Goal: Information Seeking & Learning: Check status

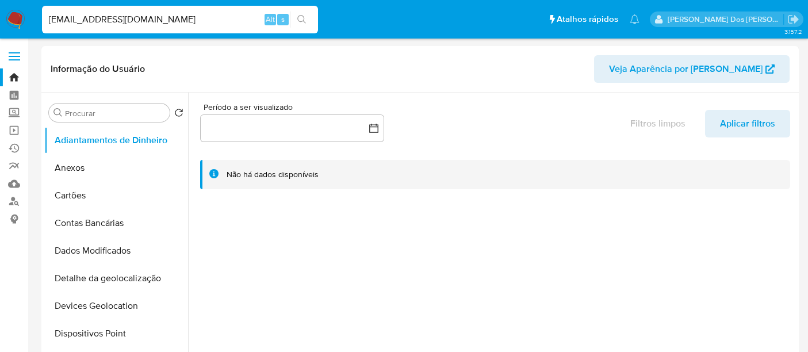
select select "10"
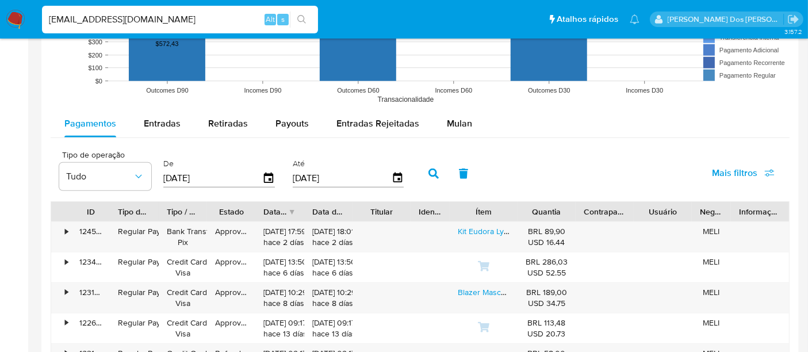
scroll to position [958, 0]
click at [20, 22] on img at bounding box center [16, 20] width 20 height 20
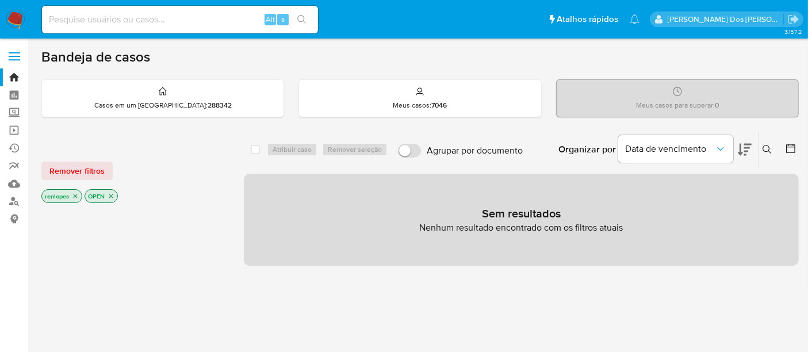
click at [140, 22] on input at bounding box center [180, 19] width 276 height 15
type input "simonelopes0610@gmail.com"
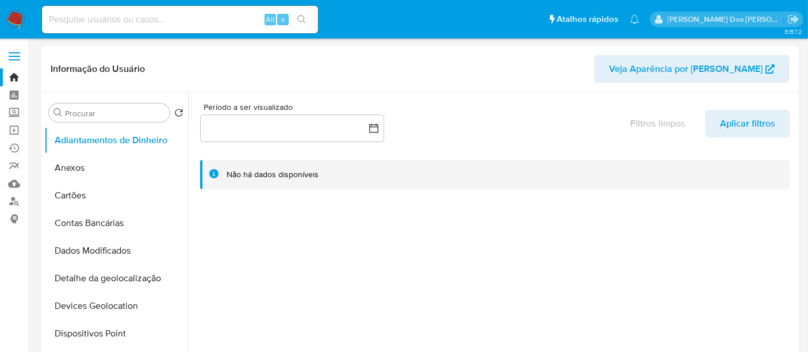
select select "10"
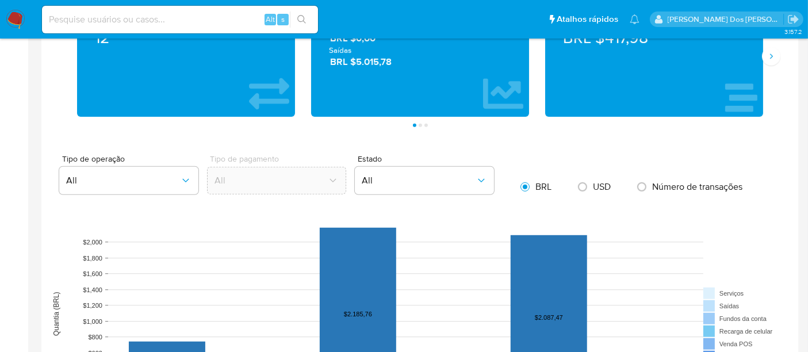
scroll to position [895, 0]
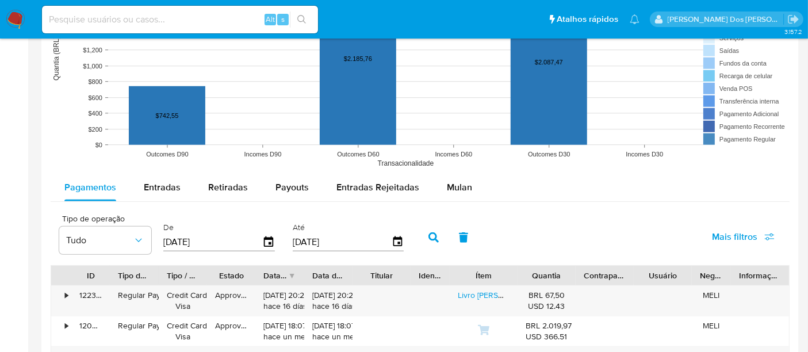
click at [154, 22] on input at bounding box center [180, 19] width 276 height 15
type input "msaluha@yahoo.com"
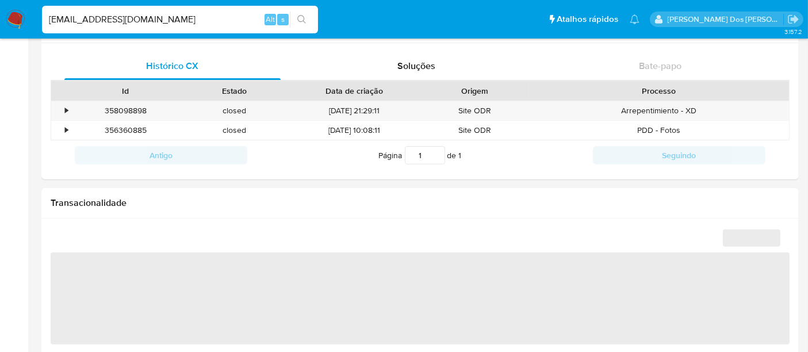
scroll to position [703, 0]
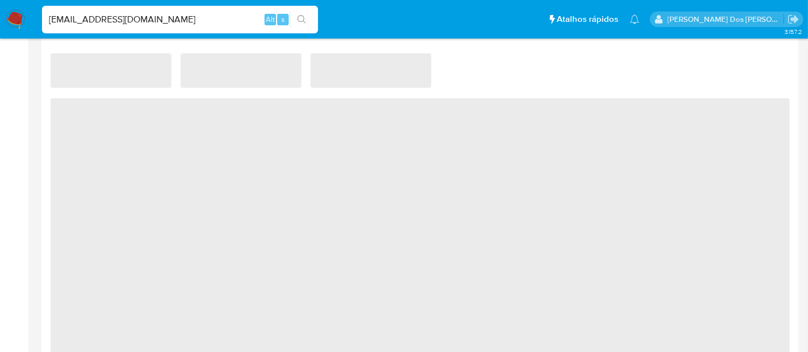
select select "10"
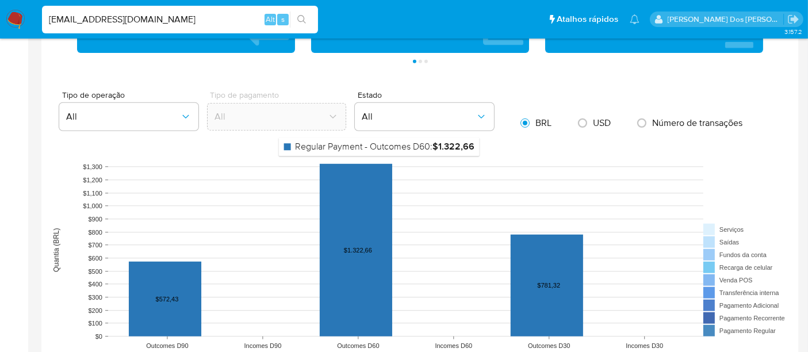
scroll to position [895, 0]
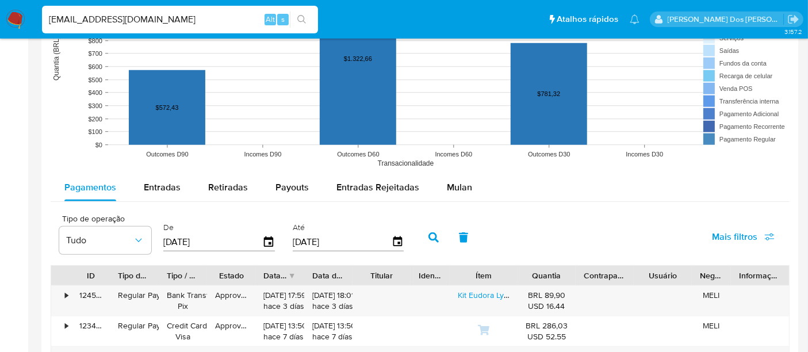
click at [182, 20] on input "msaluha@yahoo.com" at bounding box center [180, 19] width 276 height 15
click at [182, 19] on input "msaluha@yahoo.com" at bounding box center [180, 19] width 276 height 15
type input "renatolopesfilho1011@gmail.com"
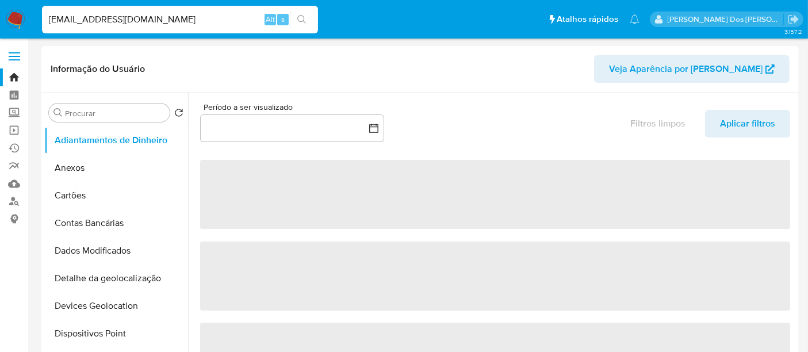
select select "10"
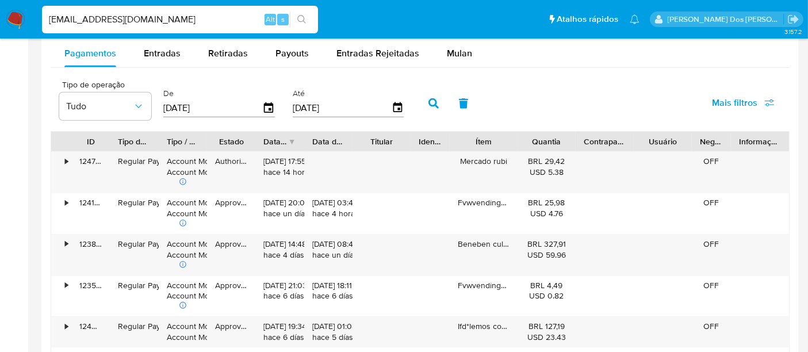
scroll to position [1022, 0]
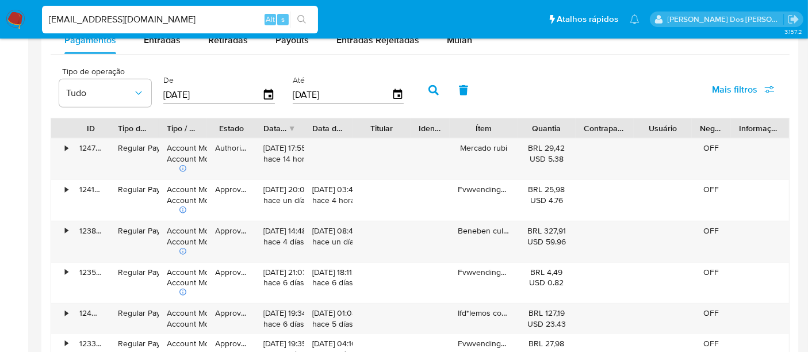
click at [17, 16] on img at bounding box center [16, 20] width 20 height 20
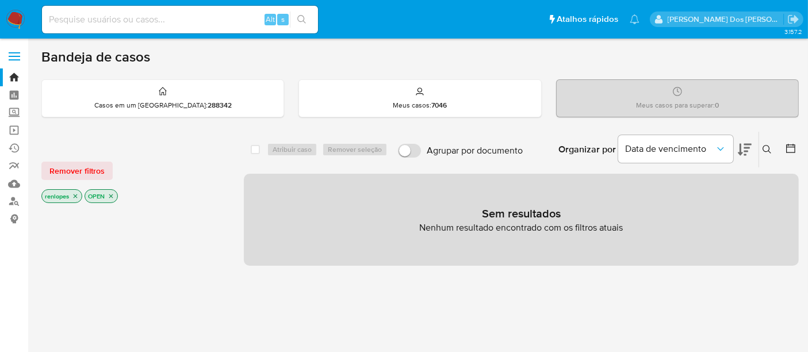
click at [161, 18] on input at bounding box center [180, 19] width 276 height 15
paste input "yTP94QJgQnhnP76nsSRc0XPG"
type input "yTP94QJgQnhnP76nsSRc0XPG"
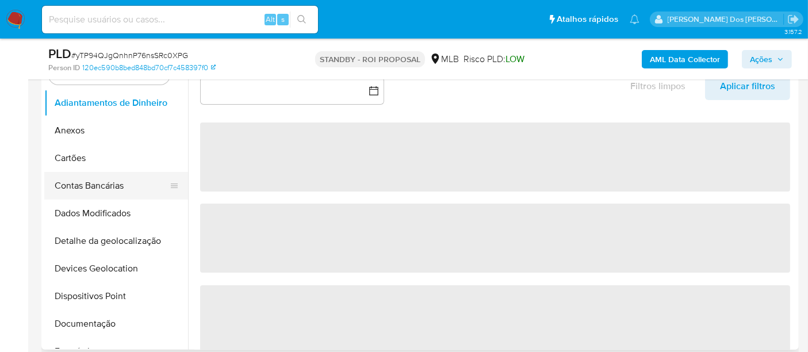
scroll to position [255, 0]
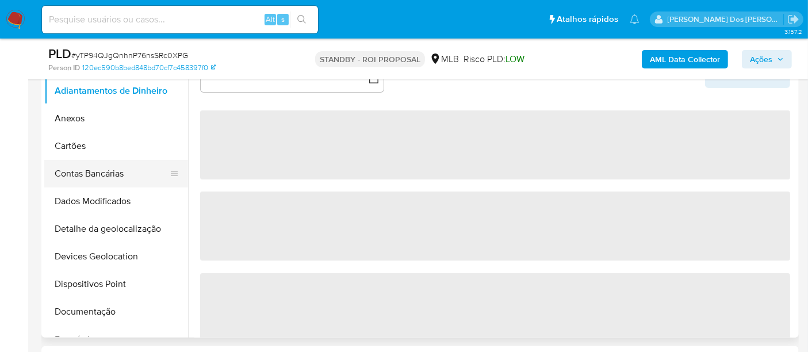
select select "10"
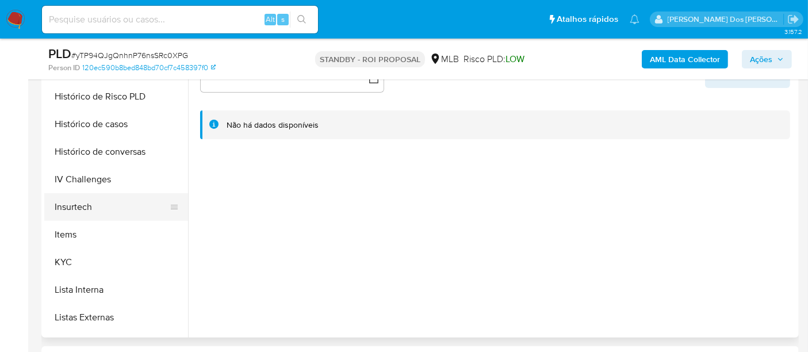
scroll to position [383, 0]
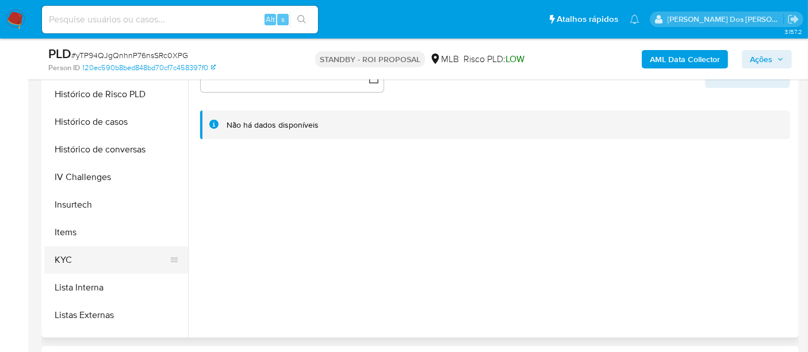
click at [74, 254] on button "KYC" at bounding box center [111, 260] width 135 height 28
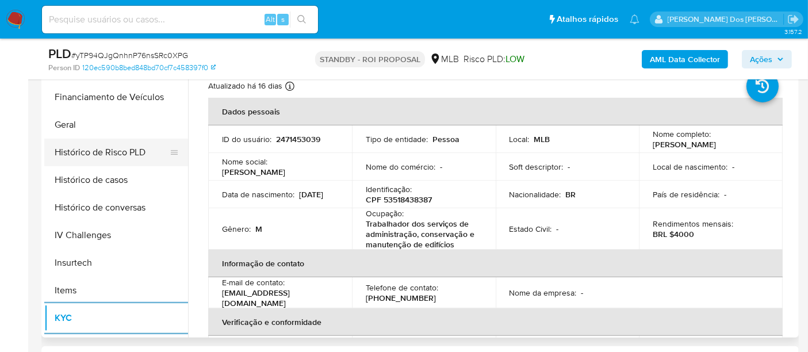
scroll to position [255, 0]
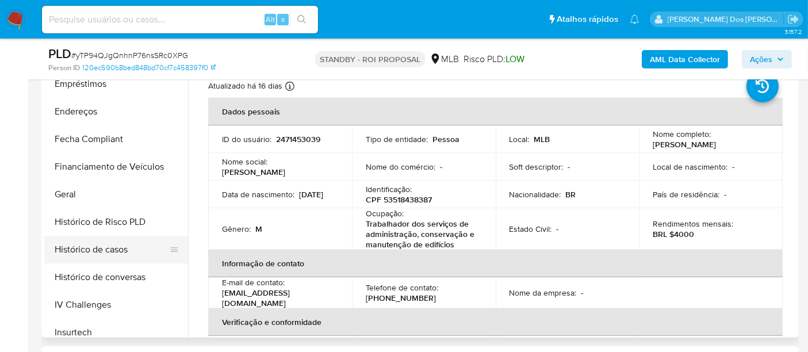
click at [123, 246] on button "Histórico de casos" at bounding box center [111, 250] width 135 height 28
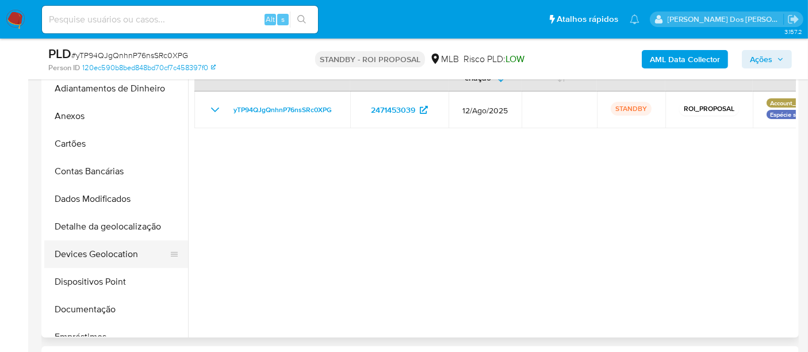
scroll to position [0, 0]
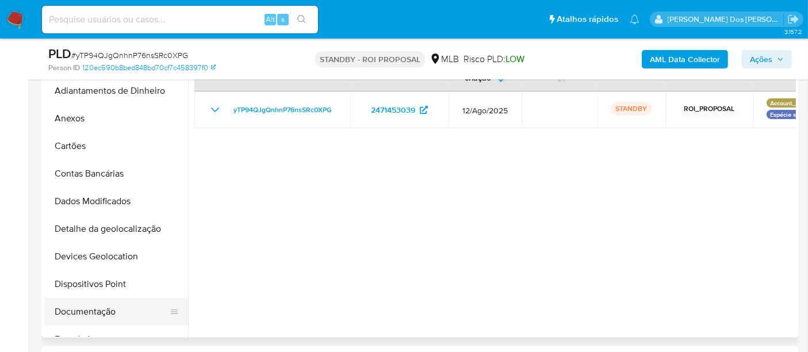
click at [94, 313] on button "Documentação" at bounding box center [111, 312] width 135 height 28
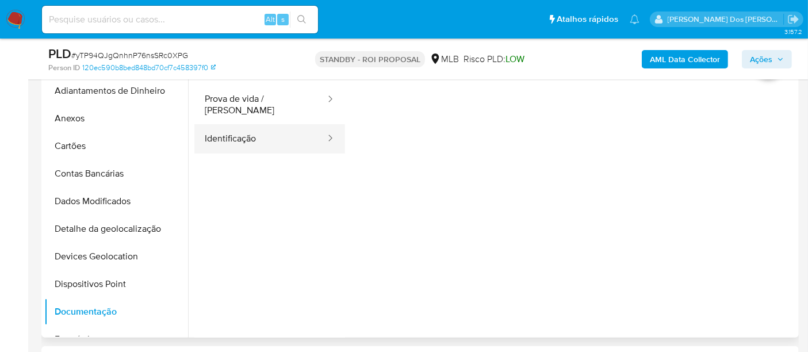
click at [244, 133] on button "Identificação" at bounding box center [260, 138] width 132 height 29
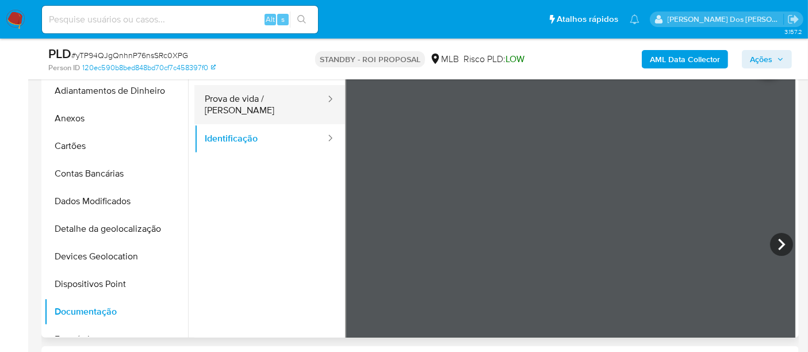
click at [236, 99] on button "Prova de vida / [PERSON_NAME]" at bounding box center [260, 104] width 132 height 39
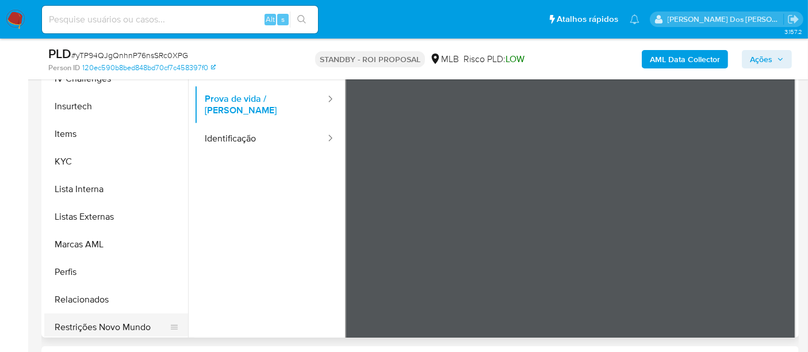
scroll to position [511, 0]
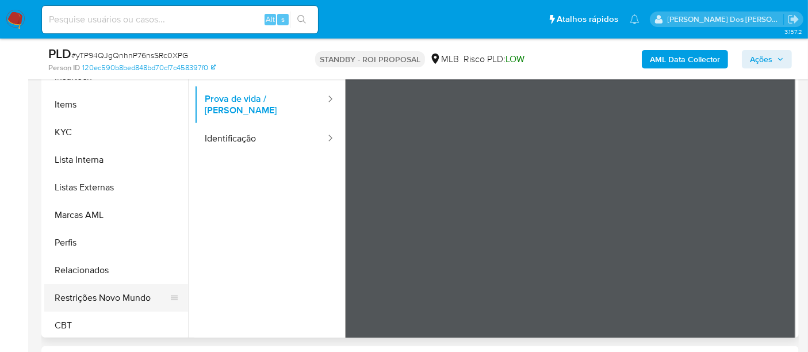
click at [104, 299] on button "Restrições Novo Mundo" at bounding box center [111, 298] width 135 height 28
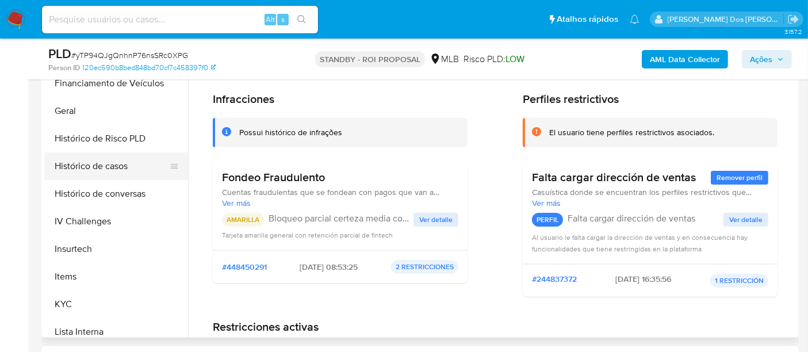
scroll to position [319, 0]
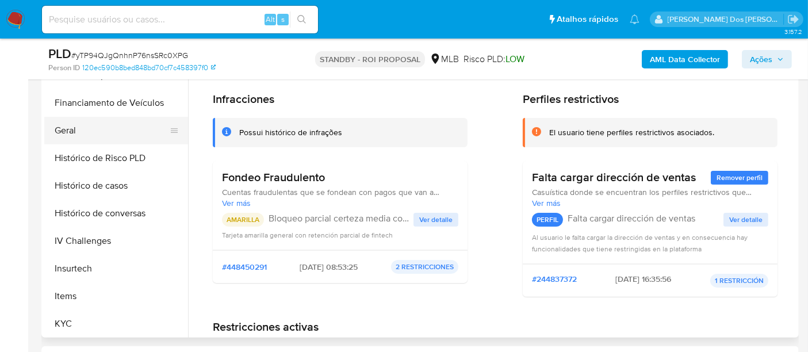
click at [72, 131] on button "Geral" at bounding box center [111, 131] width 135 height 28
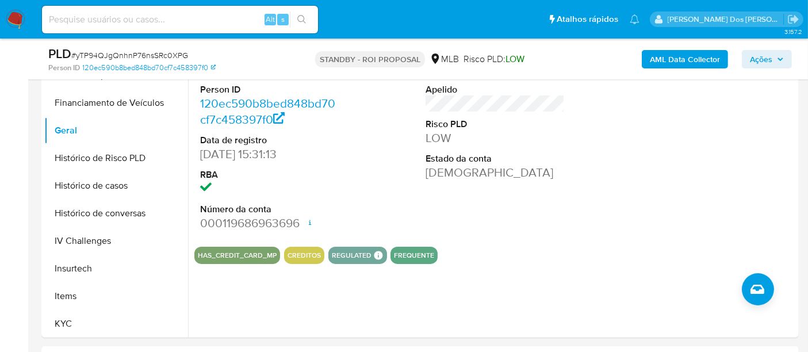
click at [207, 20] on input at bounding box center [180, 19] width 276 height 15
paste input "AMHrezXvOf6AcN5R8O5S4ydA"
type input "AMHrezXvOf6AcN5R8O5S4ydA"
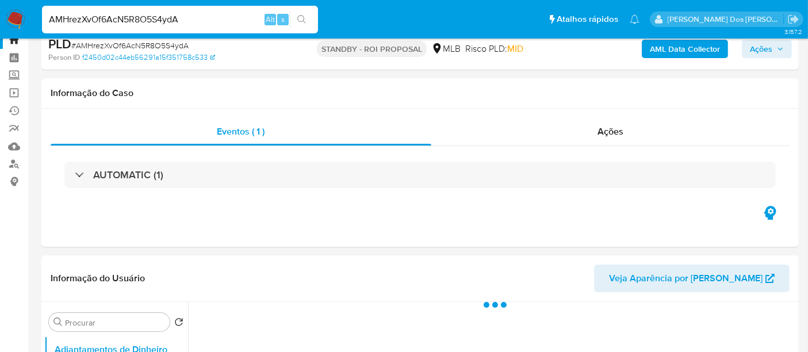
scroll to position [192, 0]
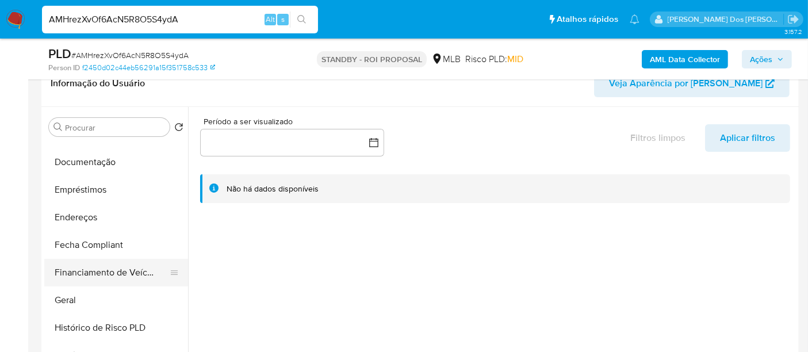
select select "10"
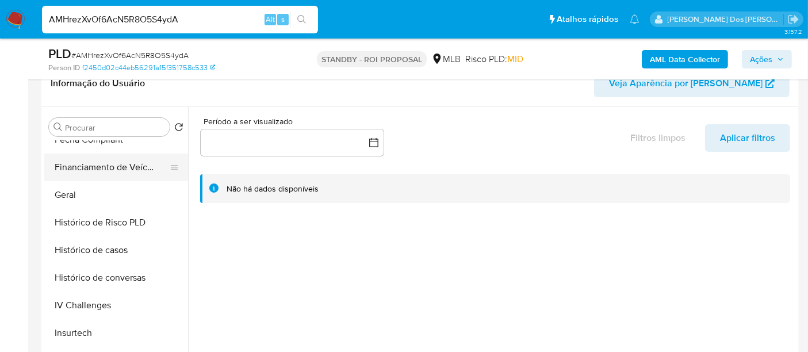
scroll to position [447, 0]
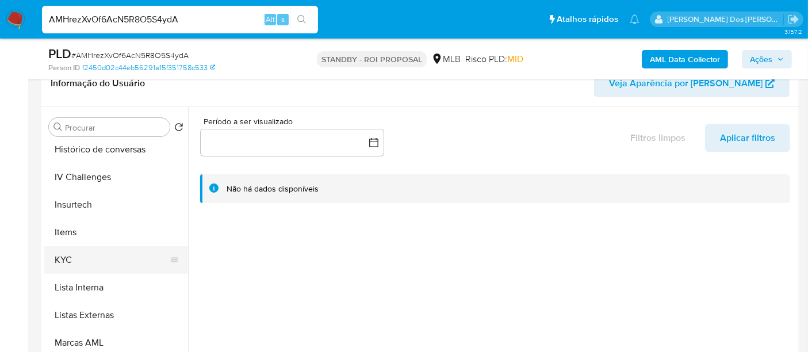
click at [63, 256] on button "KYC" at bounding box center [111, 260] width 135 height 28
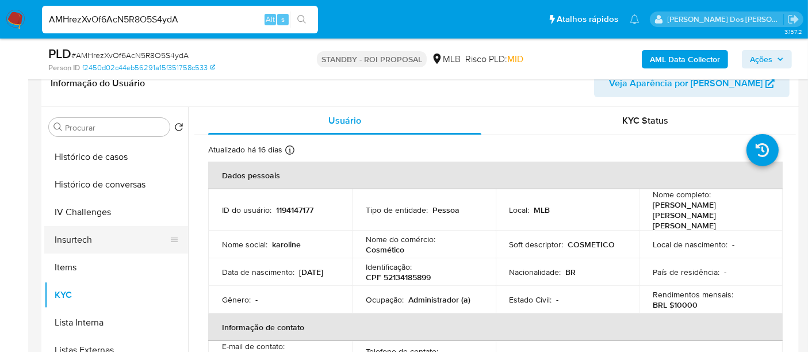
scroll to position [383, 0]
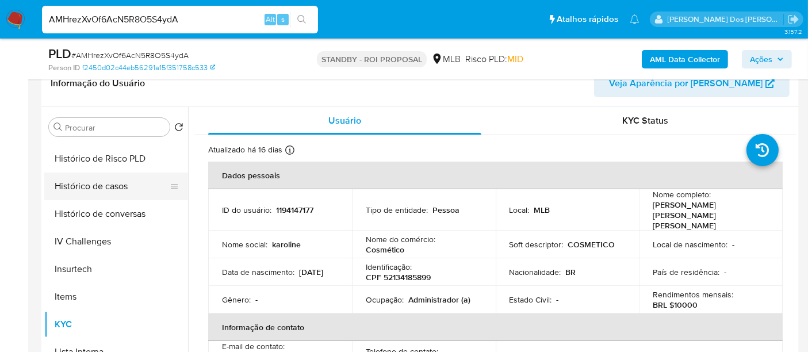
click at [106, 185] on button "Histórico de casos" at bounding box center [111, 187] width 135 height 28
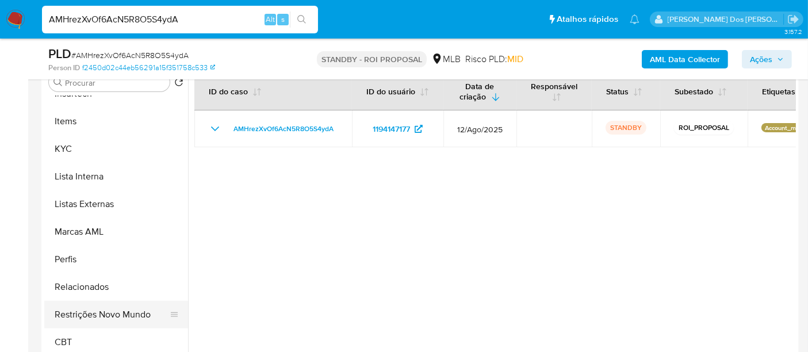
scroll to position [255, 0]
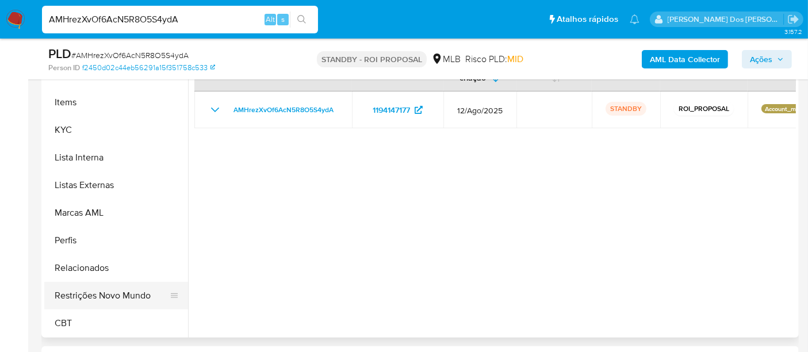
click at [115, 289] on button "Restrições Novo Mundo" at bounding box center [111, 296] width 135 height 28
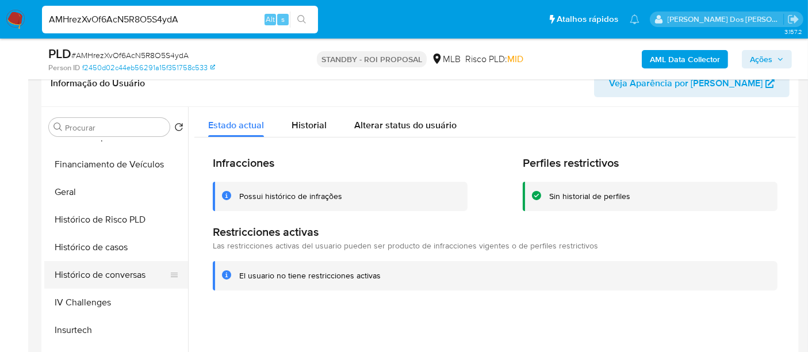
scroll to position [194, 0]
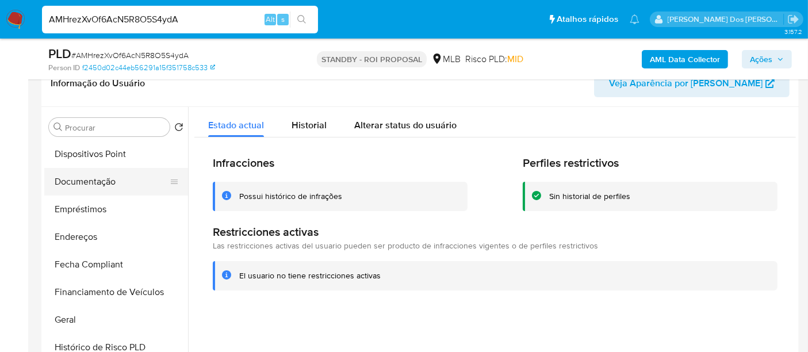
click at [90, 190] on button "Documentação" at bounding box center [111, 182] width 135 height 28
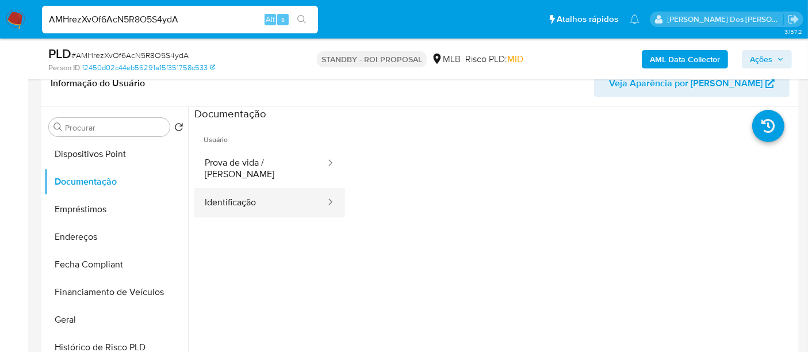
click at [242, 194] on button "Identificação" at bounding box center [260, 202] width 132 height 29
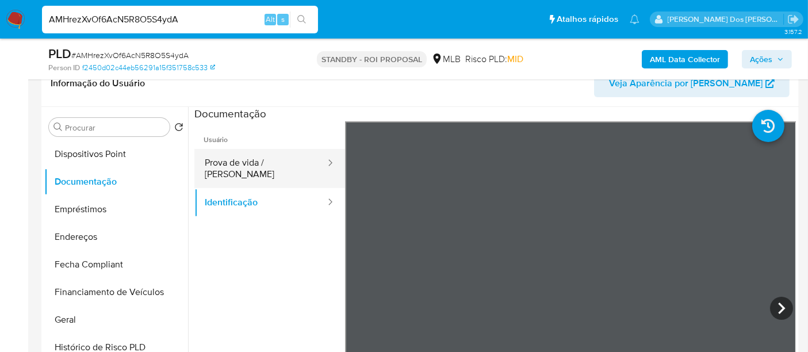
drag, startPoint x: 265, startPoint y: 170, endPoint x: 281, endPoint y: 175, distance: 17.5
click at [265, 170] on button "Prova de vida / [PERSON_NAME]" at bounding box center [260, 168] width 132 height 39
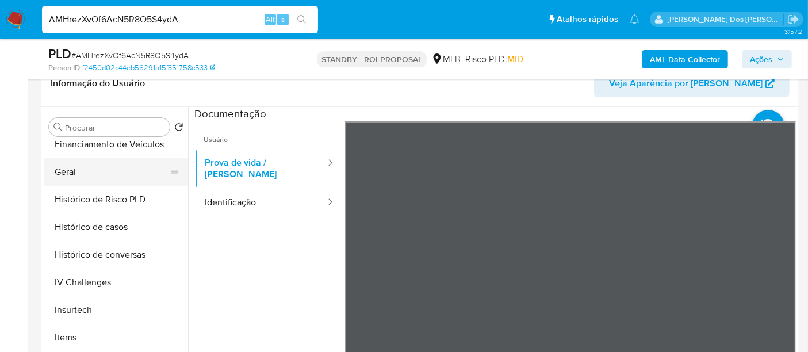
scroll to position [322, 0]
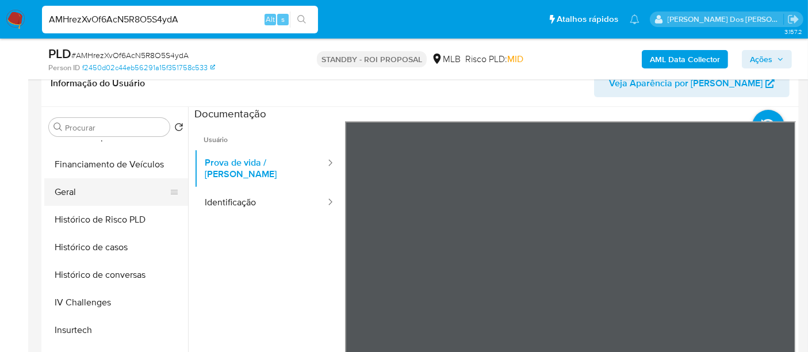
click at [65, 196] on button "Geral" at bounding box center [111, 192] width 135 height 28
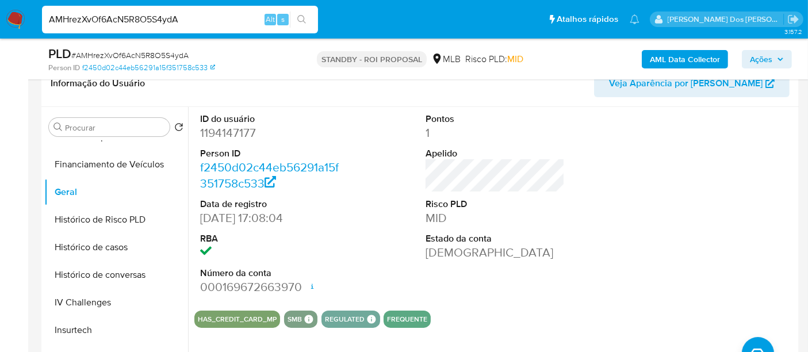
click at [183, 23] on input "AMHrezXvOf6AcN5R8O5S4ydA" at bounding box center [180, 19] width 276 height 15
paste input "rGAQsVjvURST0QElfkIbzRGX"
type input "rGAQsVjvURST0QElfkIbzRGX"
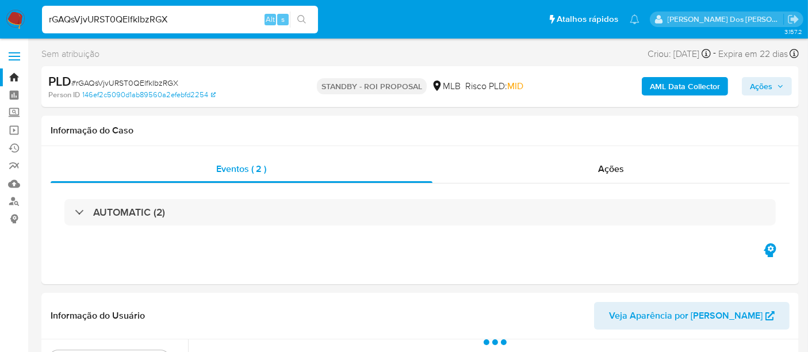
select select "10"
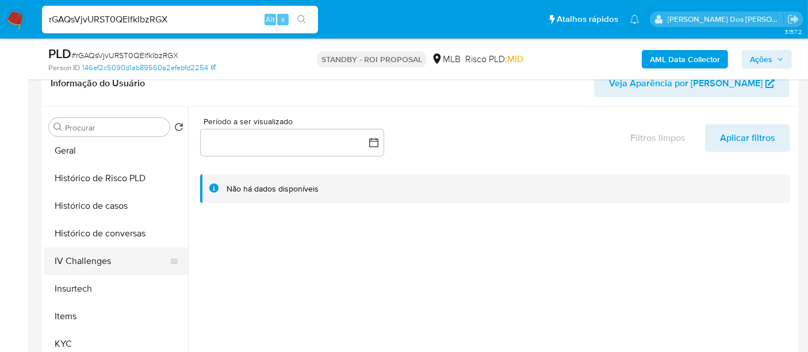
scroll to position [383, 0]
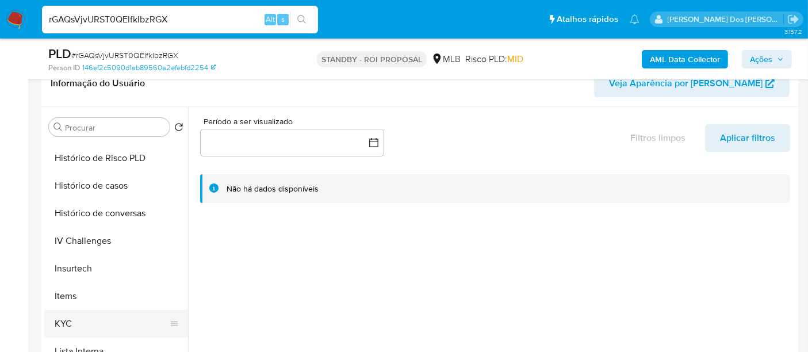
click at [58, 322] on button "KYC" at bounding box center [111, 324] width 135 height 28
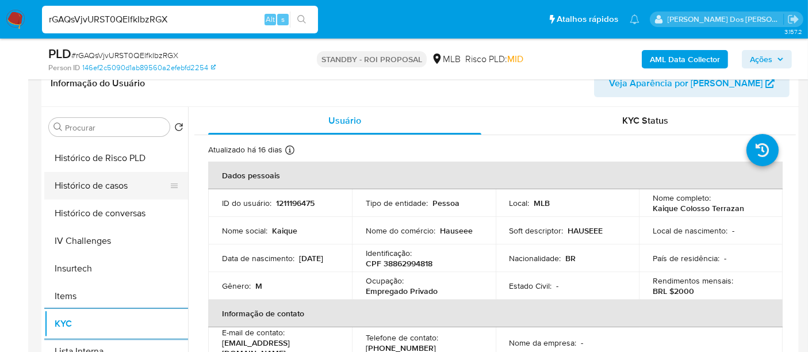
click at [114, 184] on button "Histórico de casos" at bounding box center [111, 186] width 135 height 28
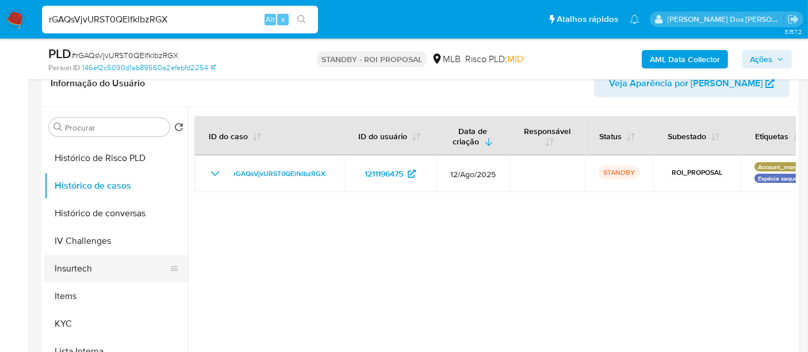
scroll to position [192, 0]
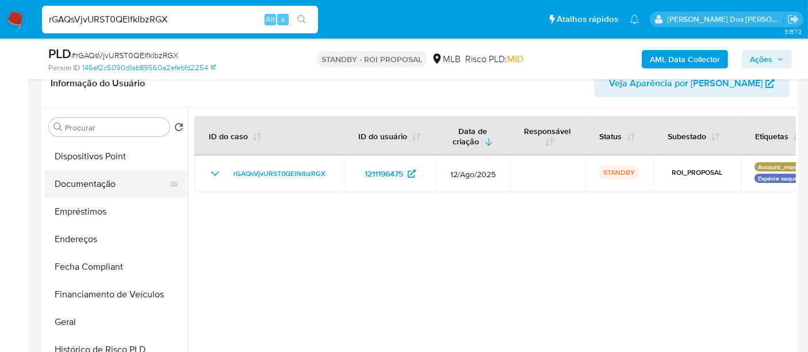
click at [102, 185] on button "Documentação" at bounding box center [111, 184] width 135 height 28
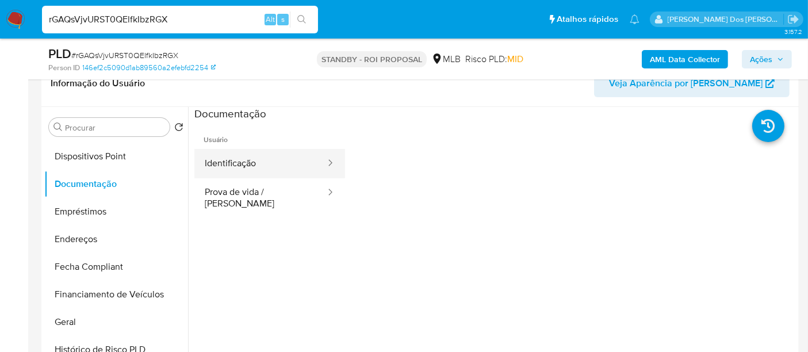
click at [258, 163] on button "Identificação" at bounding box center [260, 163] width 132 height 29
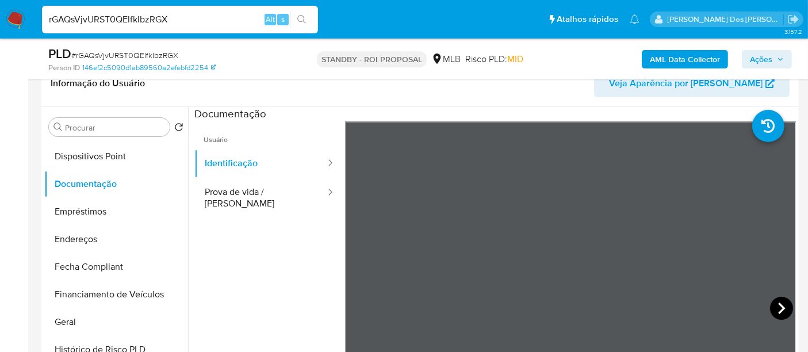
click at [778, 306] on icon at bounding box center [781, 309] width 7 height 12
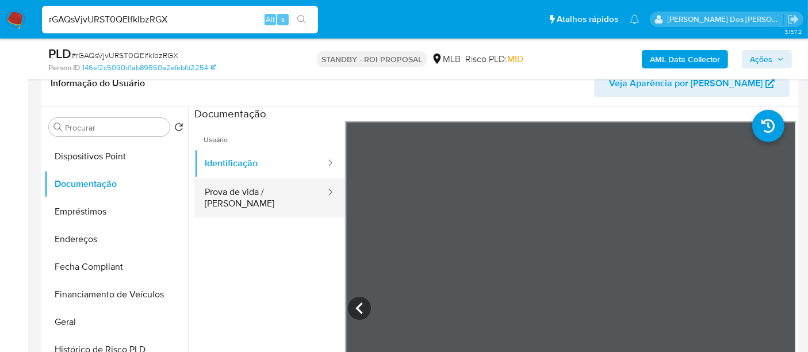
click at [255, 201] on button "Prova de vida / [PERSON_NAME]" at bounding box center [260, 197] width 132 height 39
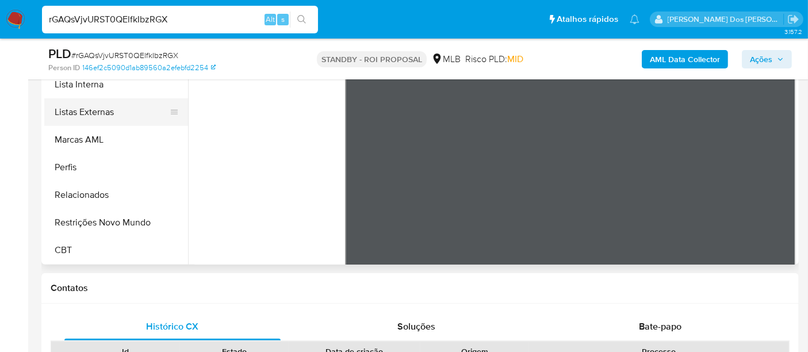
scroll to position [383, 0]
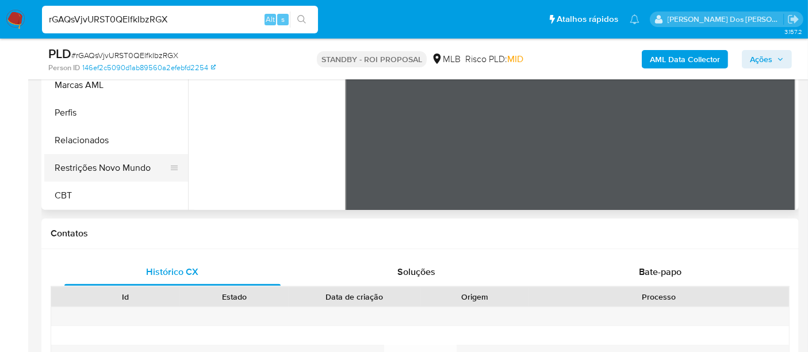
click at [120, 162] on button "Restrições Novo Mundo" at bounding box center [111, 168] width 135 height 28
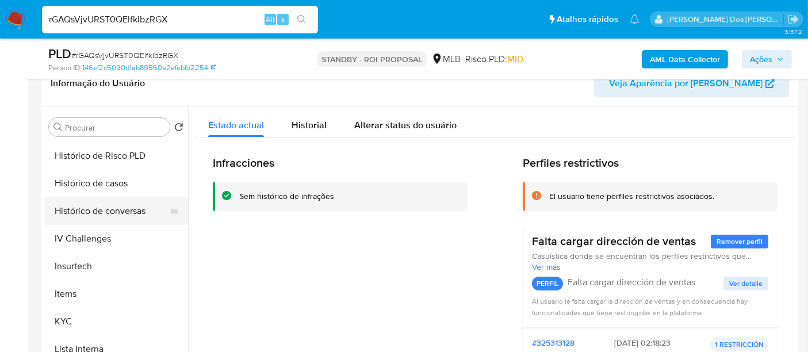
scroll to position [322, 0]
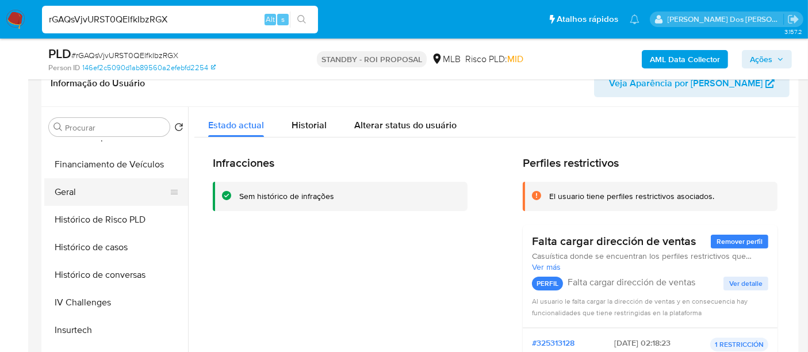
click at [78, 195] on button "Geral" at bounding box center [111, 192] width 135 height 28
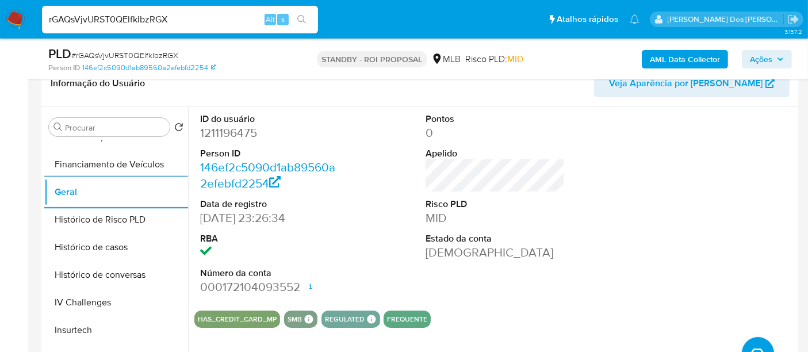
click at [192, 25] on input "rGAQsVjvURST0QElfkIbzRGX" at bounding box center [180, 19] width 276 height 15
paste input "RzHPLZUQQMAqjO7aqJ1Tj9FF"
type input "RzHPLZUQQMAqjO7aqJ1Tj9FF"
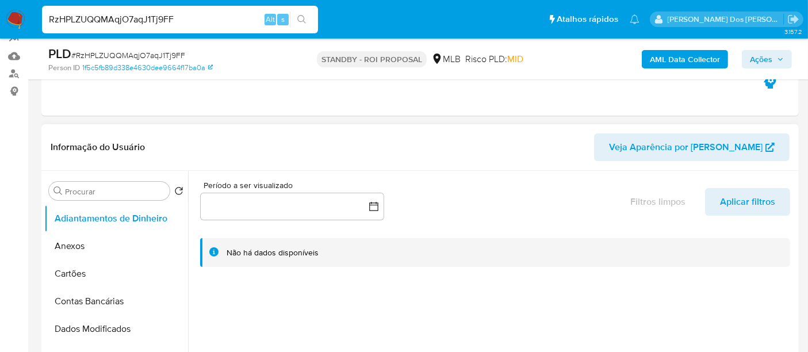
select select "10"
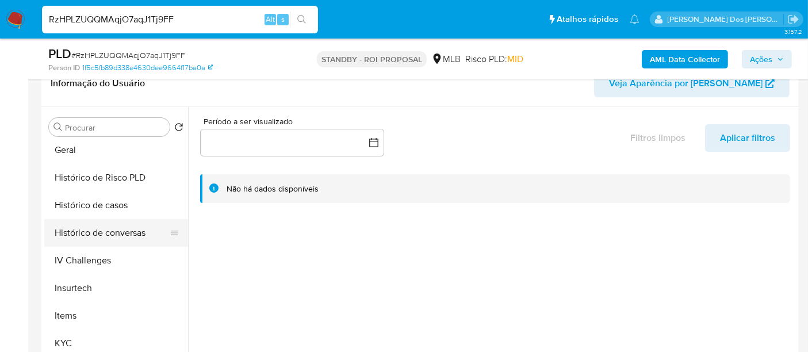
scroll to position [383, 0]
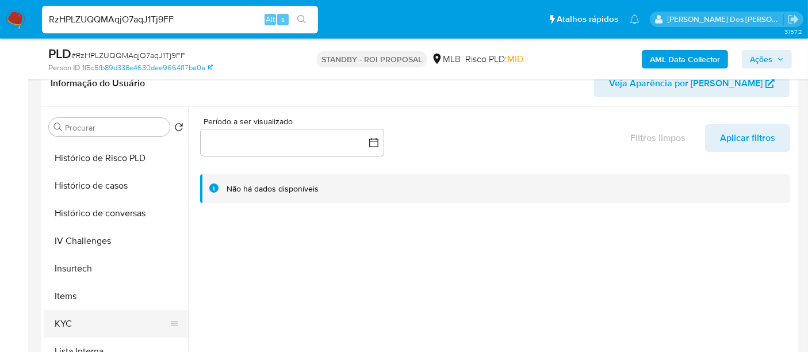
click at [68, 321] on button "KYC" at bounding box center [111, 324] width 135 height 28
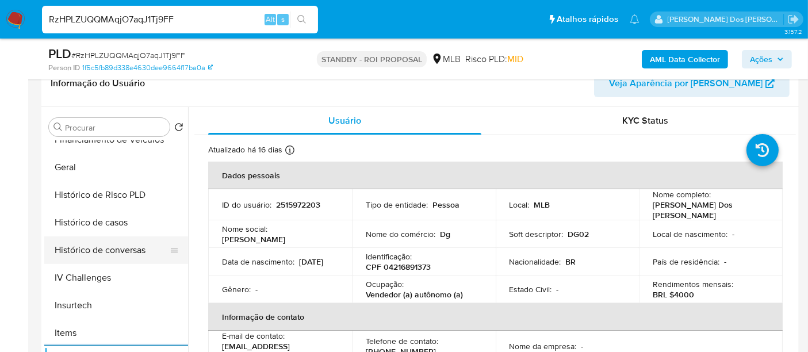
scroll to position [319, 0]
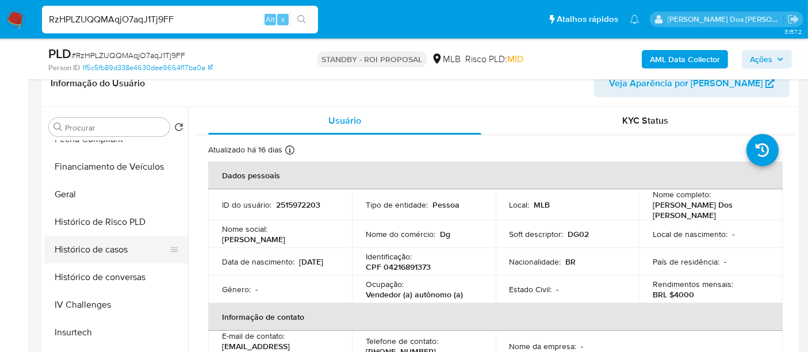
click at [124, 258] on button "Histórico de casos" at bounding box center [111, 250] width 135 height 28
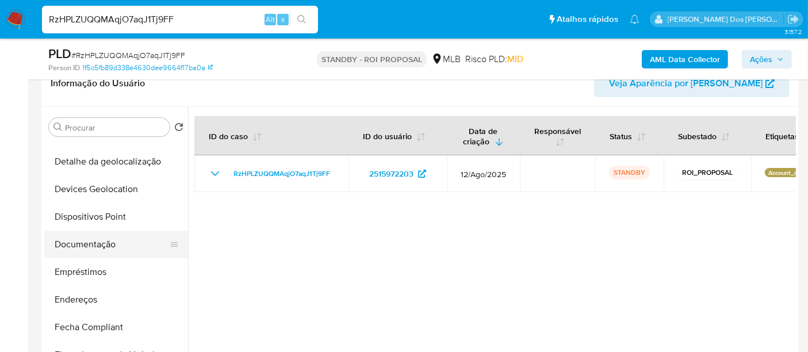
scroll to position [128, 0]
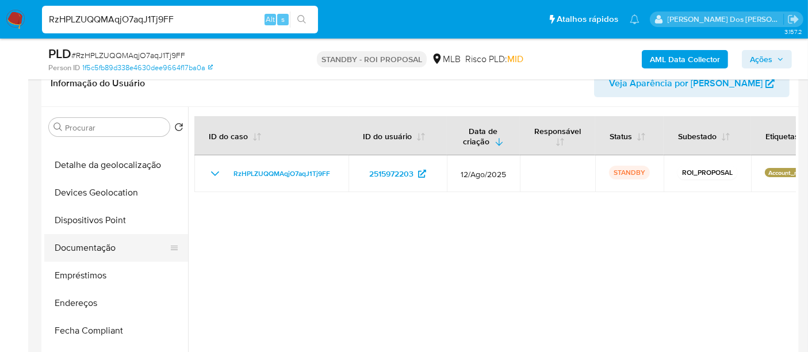
click at [106, 247] on button "Documentação" at bounding box center [111, 248] width 135 height 28
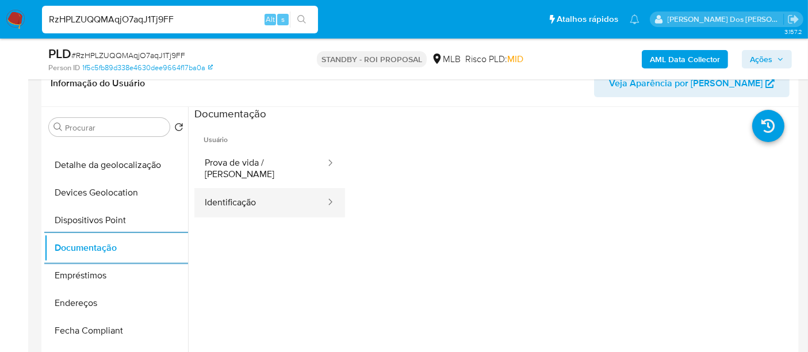
click at [269, 196] on button "Identificação" at bounding box center [260, 202] width 132 height 29
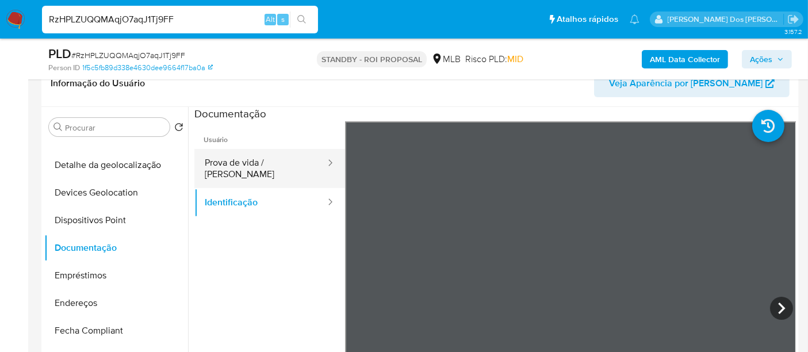
click at [291, 166] on button "Prova de vida / [PERSON_NAME]" at bounding box center [260, 168] width 132 height 39
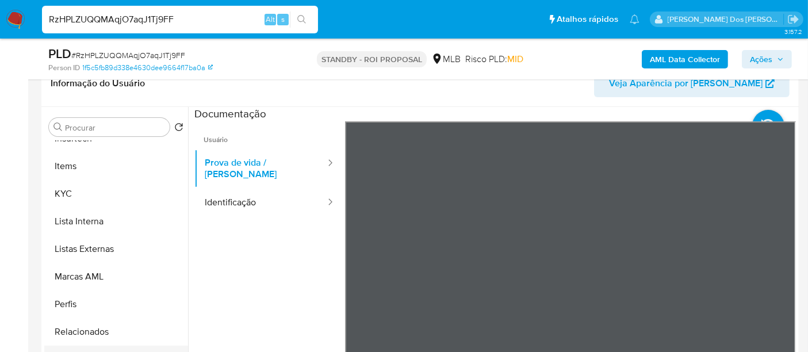
scroll to position [255, 0]
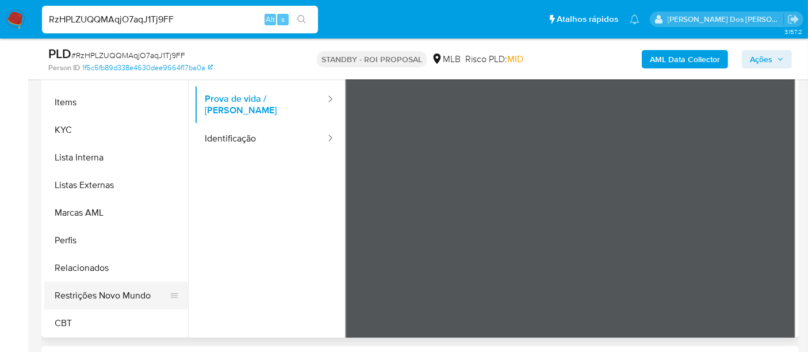
click at [131, 293] on button "Restrições Novo Mundo" at bounding box center [111, 296] width 135 height 28
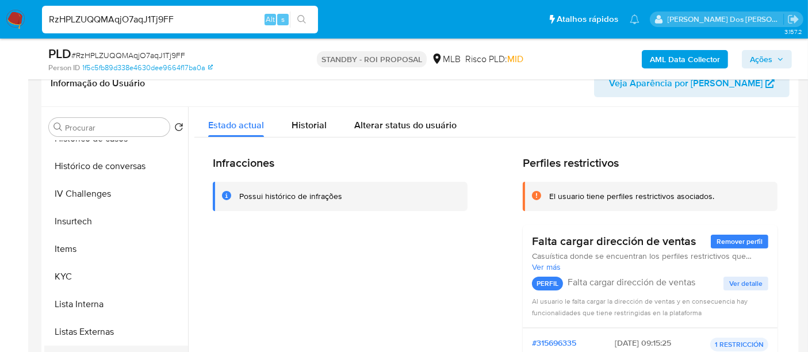
scroll to position [322, 0]
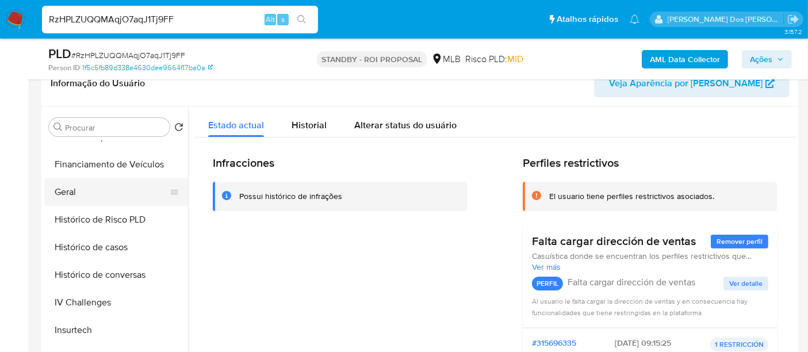
click at [66, 193] on button "Geral" at bounding box center [111, 192] width 135 height 28
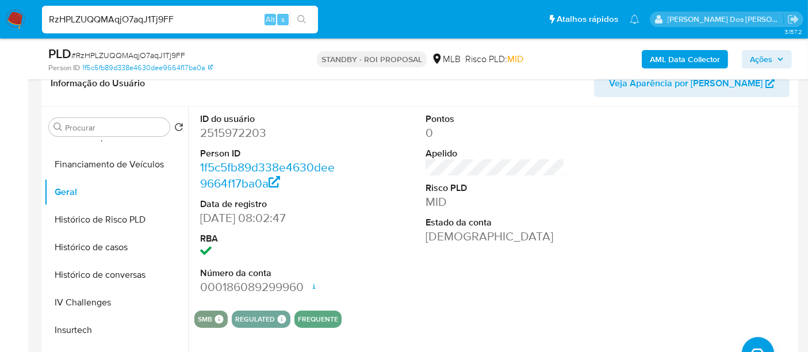
click at [171, 18] on input "RzHPLZUQQMAqjO7aqJ1Tj9FF" at bounding box center [180, 19] width 276 height 15
paste input "hNqSqO55GMK6B2vdHI2qiqGw"
type input "hNqSqO55GMK6B2vdHI2qiqGw"
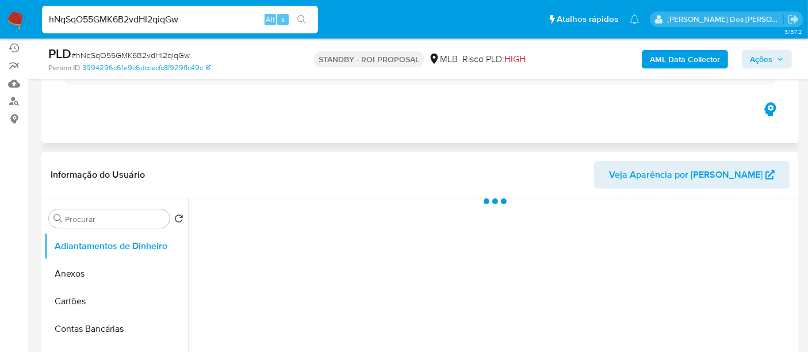
scroll to position [192, 0]
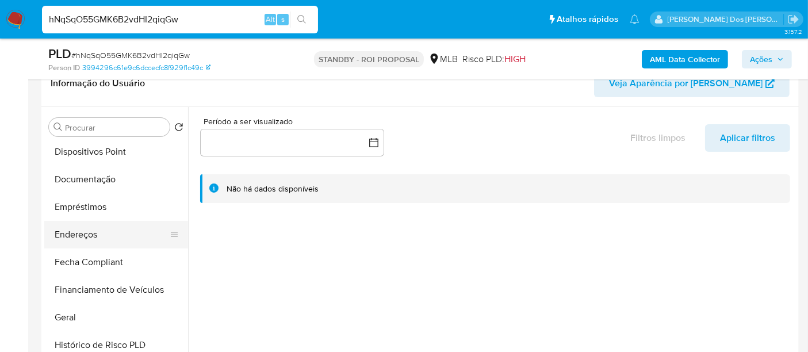
select select "10"
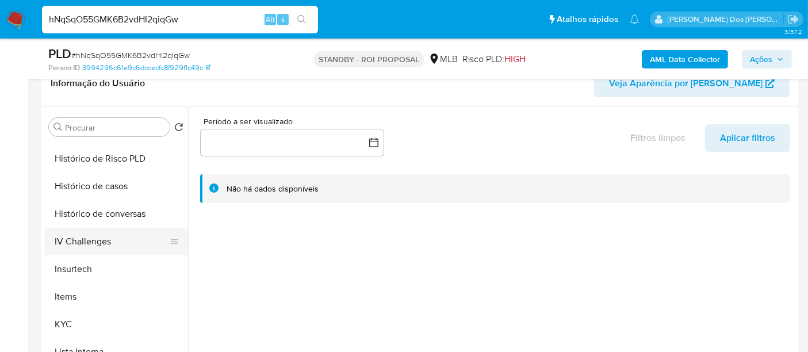
scroll to position [511, 0]
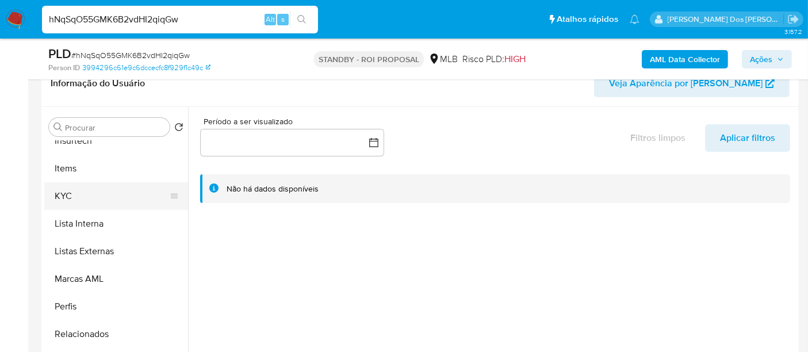
click at [62, 195] on button "KYC" at bounding box center [111, 196] width 135 height 28
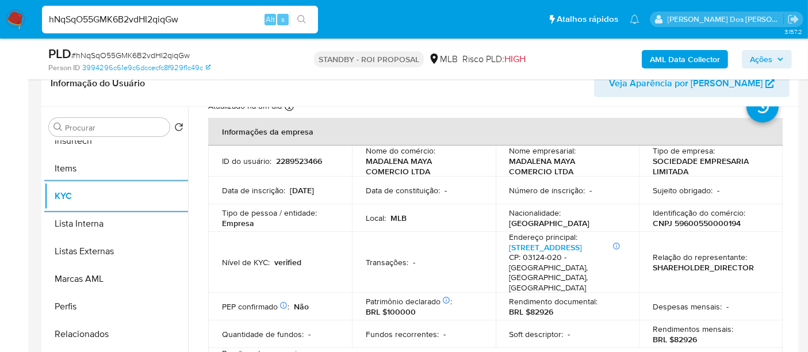
scroll to position [64, 0]
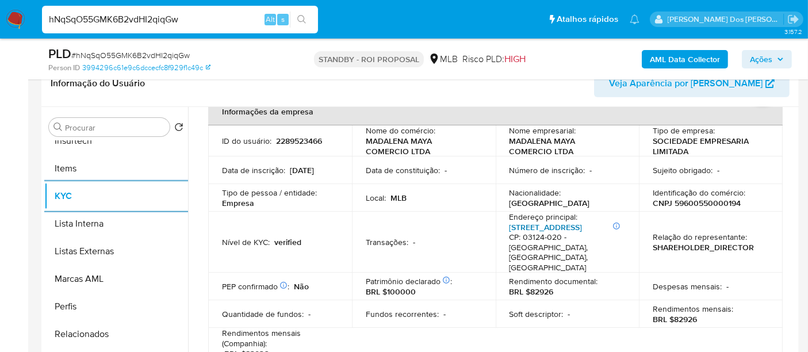
click at [526, 233] on link "[STREET_ADDRESS]" at bounding box center [546, 227] width 73 height 12
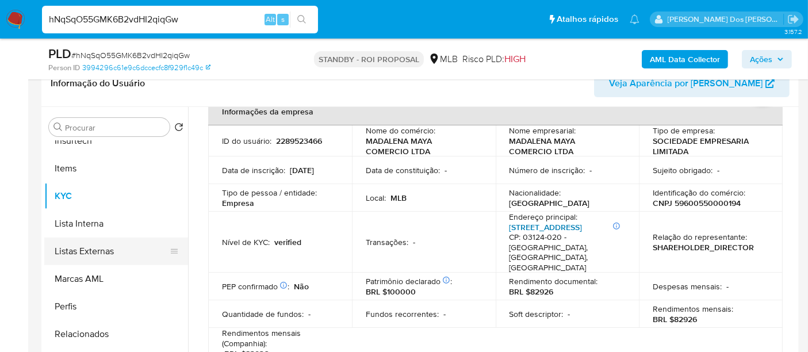
scroll to position [383, 0]
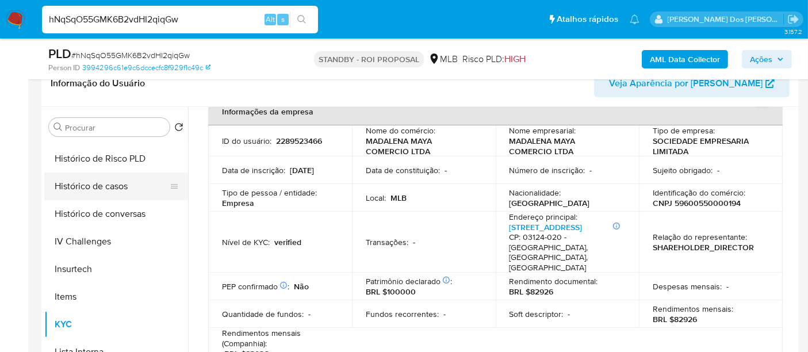
click at [89, 183] on button "Histórico de casos" at bounding box center [111, 187] width 135 height 28
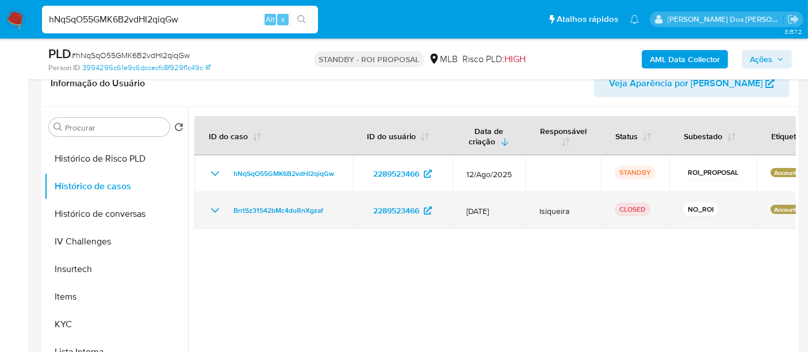
click at [213, 208] on icon "Mostrar/Ocultar" at bounding box center [215, 211] width 14 height 14
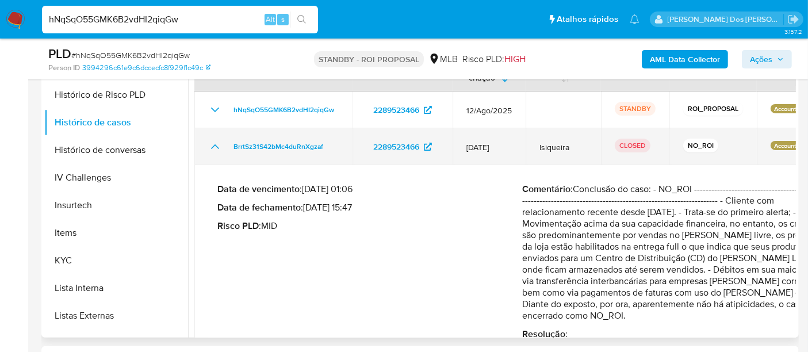
click at [217, 150] on icon "Mostrar/Ocultar" at bounding box center [215, 147] width 14 height 14
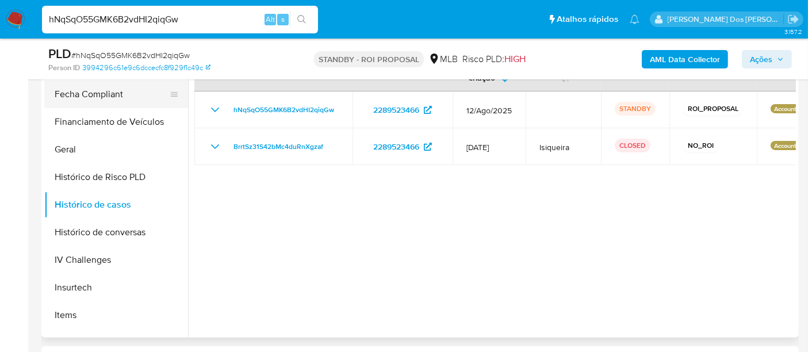
scroll to position [191, 0]
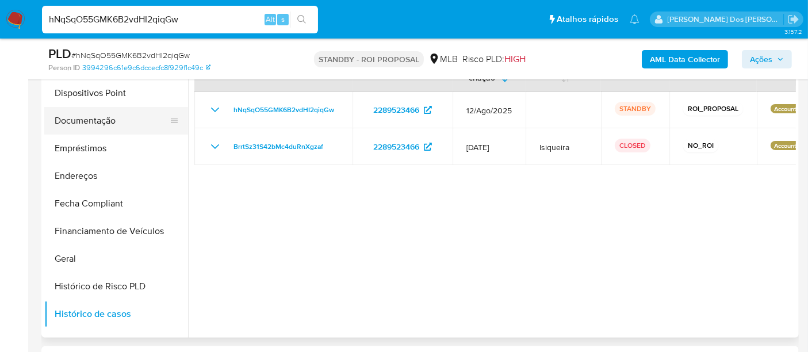
click at [90, 125] on button "Documentação" at bounding box center [111, 121] width 135 height 28
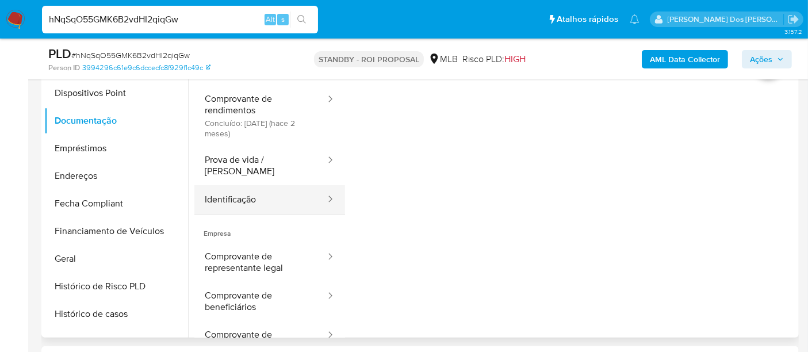
click at [224, 188] on button "Identificação" at bounding box center [260, 199] width 132 height 29
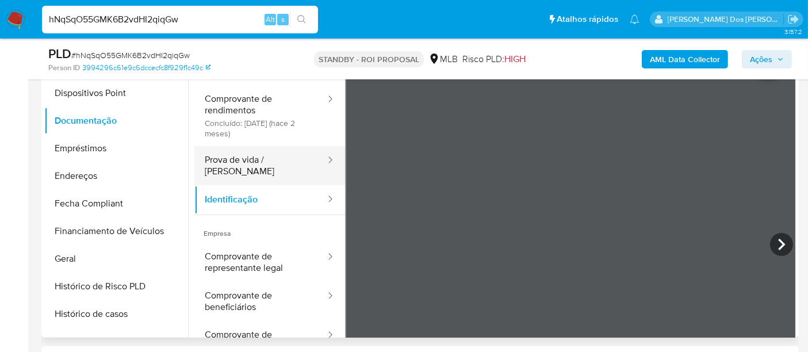
click at [235, 155] on button "Prova de vida / [PERSON_NAME]" at bounding box center [260, 165] width 132 height 39
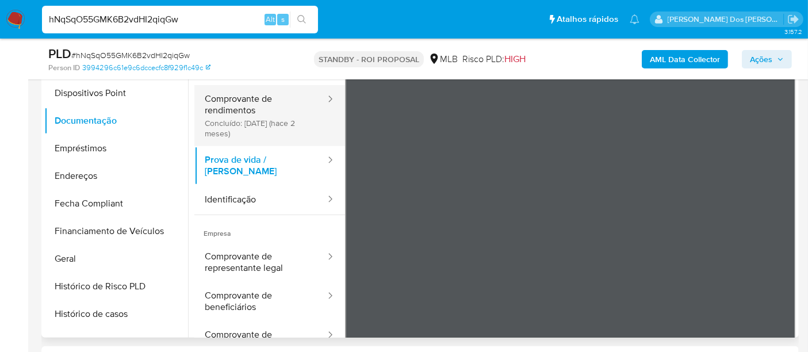
click at [240, 112] on button "Comprovante de rendimentos Concluído: [DATE] (hace 2 meses)" at bounding box center [260, 115] width 132 height 61
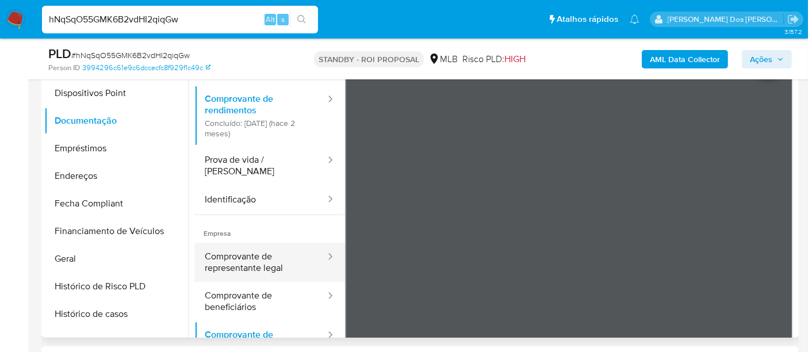
click at [258, 253] on button "Comprovante de representante legal" at bounding box center [260, 262] width 132 height 39
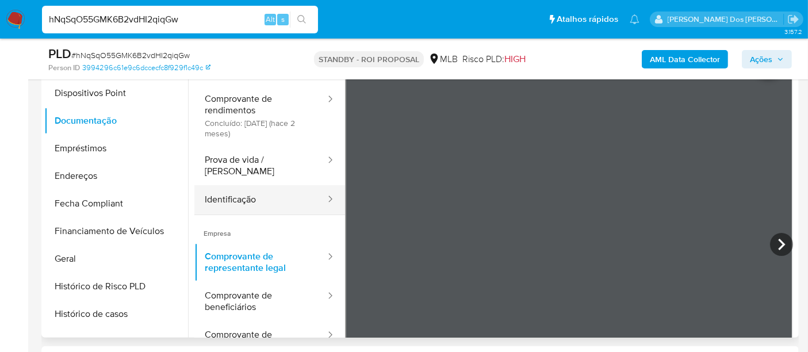
click at [233, 186] on button "Identificação" at bounding box center [260, 199] width 132 height 29
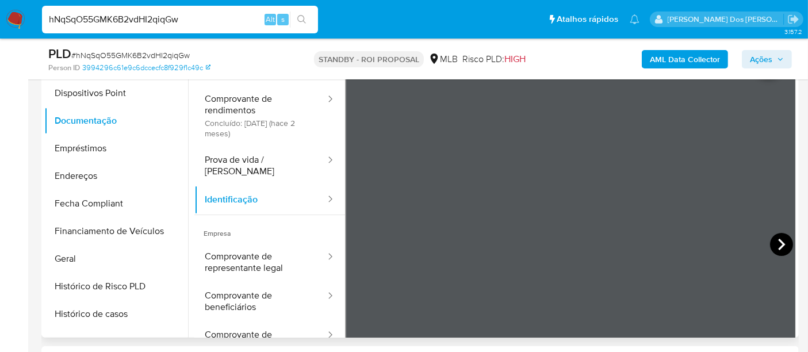
click at [772, 246] on icon at bounding box center [781, 244] width 23 height 23
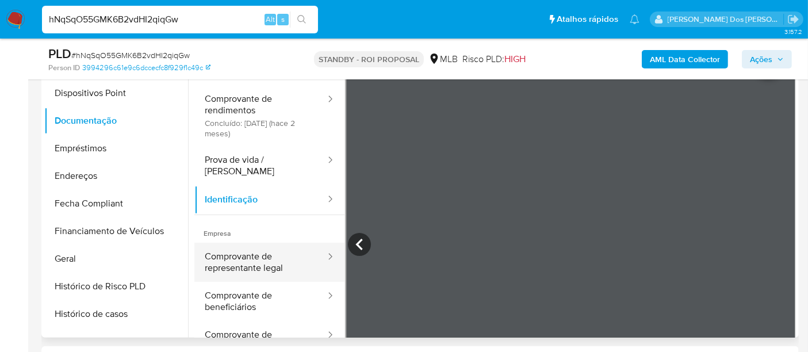
click at [250, 261] on button "Comprovante de representante legal" at bounding box center [260, 262] width 132 height 39
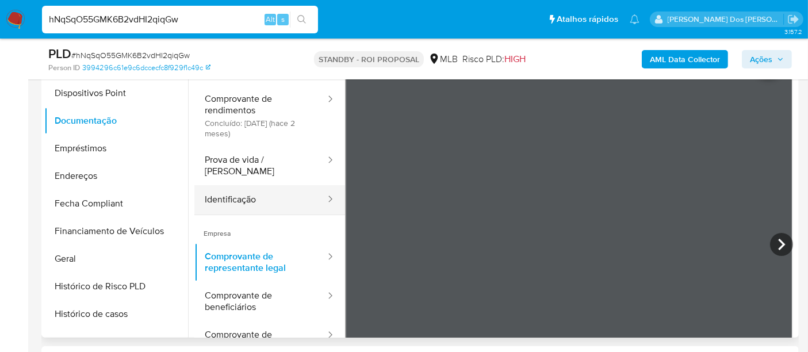
click at [249, 195] on button "Identificação" at bounding box center [260, 199] width 132 height 29
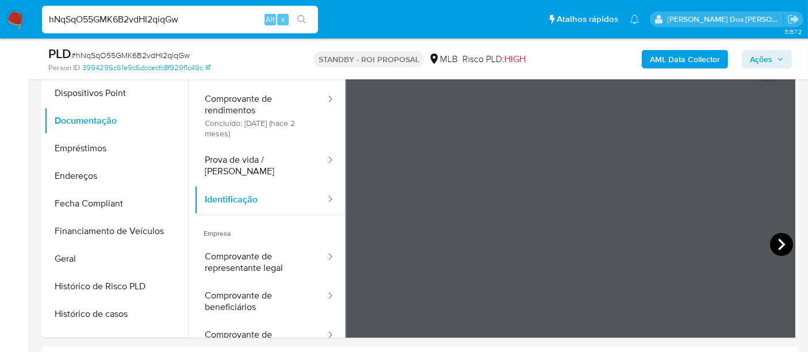
click at [770, 243] on icon at bounding box center [781, 244] width 23 height 23
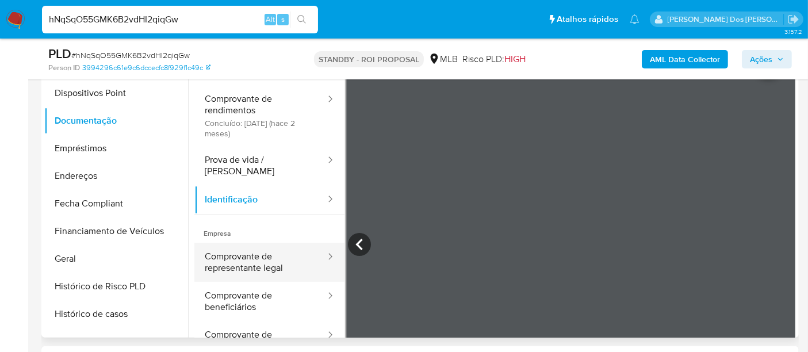
click at [261, 252] on button "Comprovante de representante legal" at bounding box center [260, 262] width 132 height 39
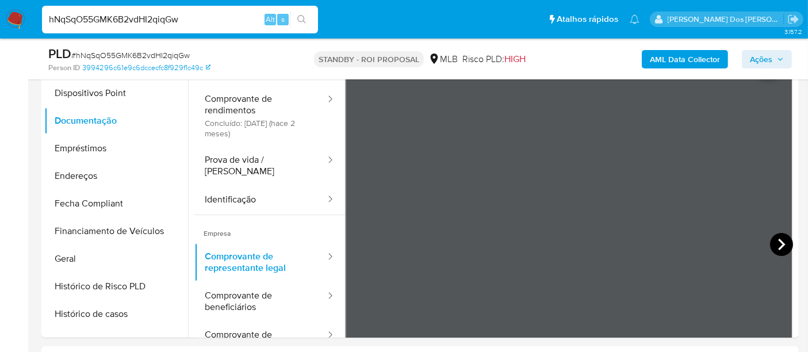
click at [771, 247] on icon at bounding box center [781, 244] width 23 height 23
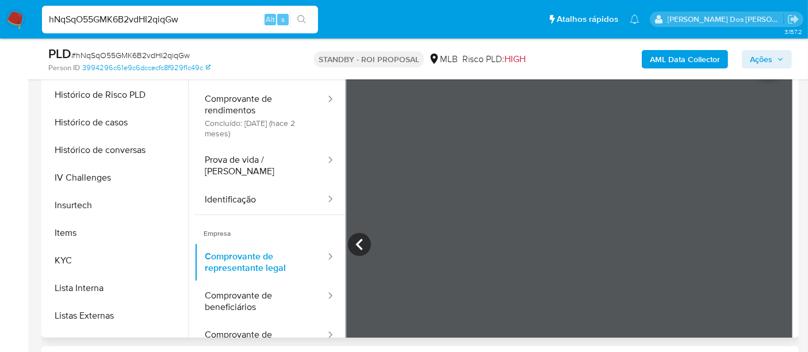
scroll to position [511, 0]
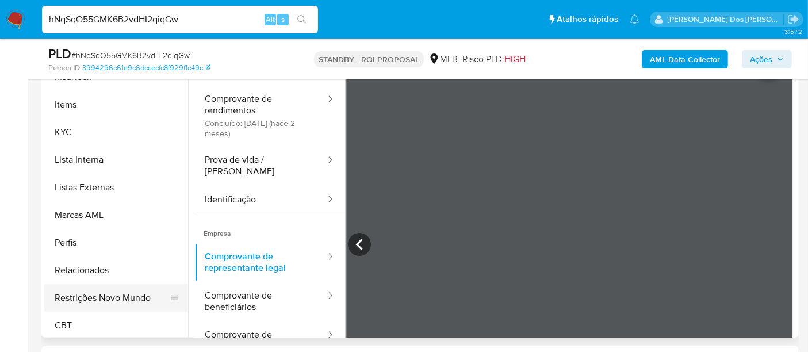
click at [120, 293] on button "Restrições Novo Mundo" at bounding box center [111, 298] width 135 height 28
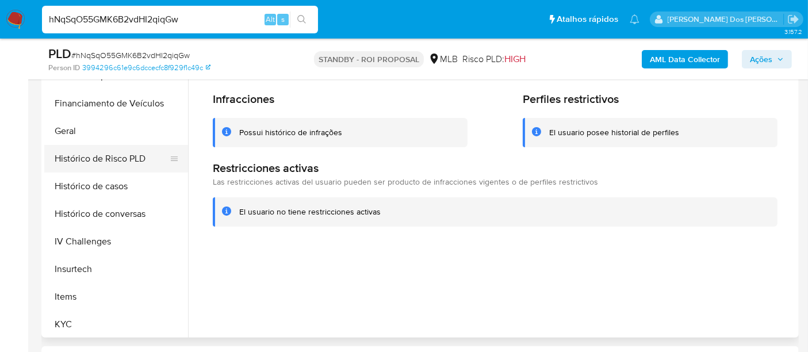
scroll to position [255, 0]
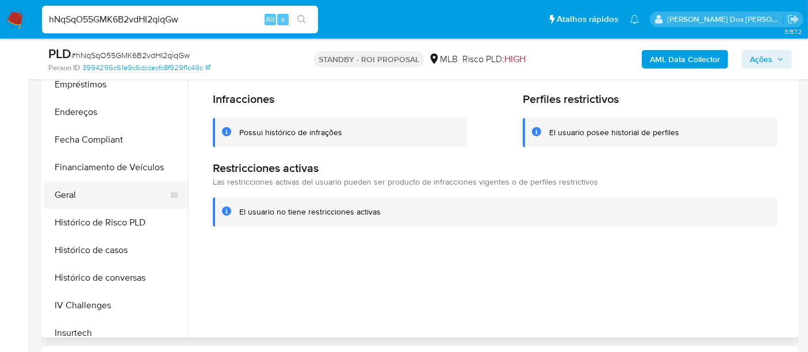
click at [81, 198] on button "Geral" at bounding box center [111, 195] width 135 height 28
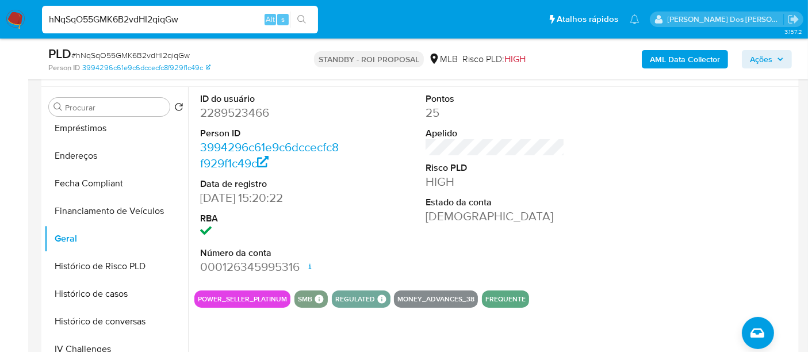
scroll to position [192, 0]
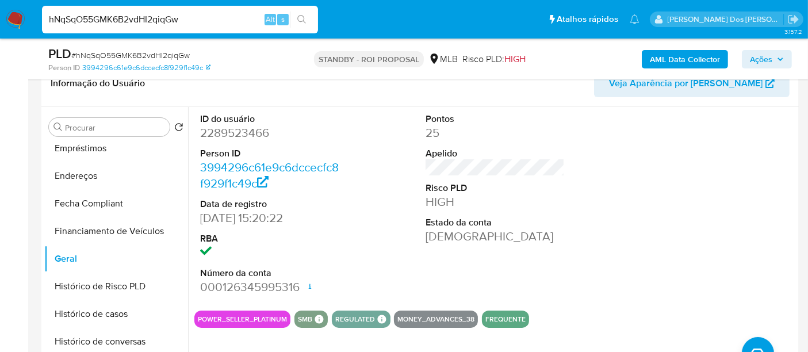
click at [164, 20] on input "hNqSqO55GMK6B2vdHI2qiqGw" at bounding box center [180, 19] width 276 height 15
click at [164, 18] on input "hNqSqO55GMK6B2vdHI2qiqGw" at bounding box center [180, 19] width 276 height 15
paste input "8afHSo6ndwV8aKNxZzTNPAwY"
type input "8afHSo6ndwV8aKNxZzTNPAwY"
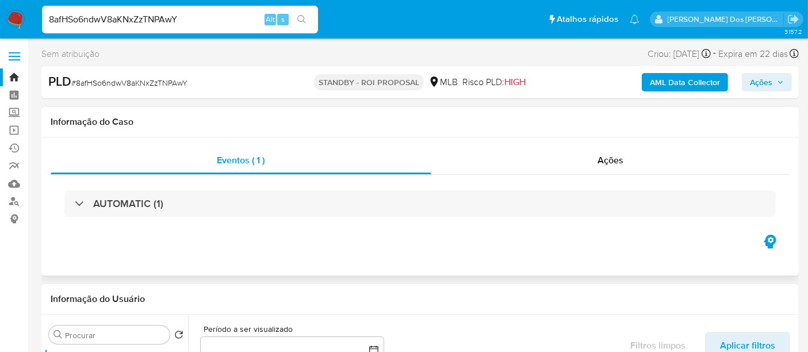
select select "10"
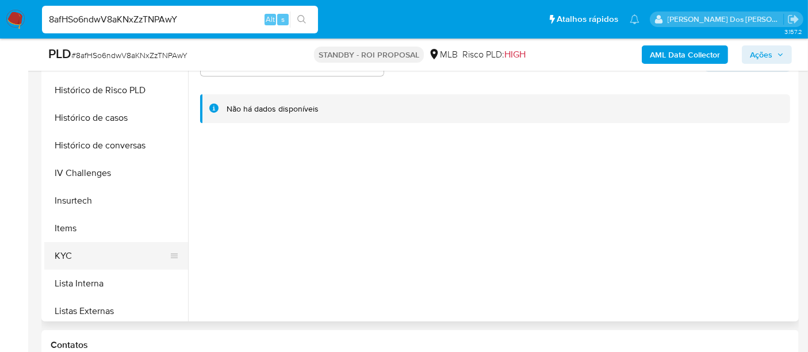
scroll to position [383, 0]
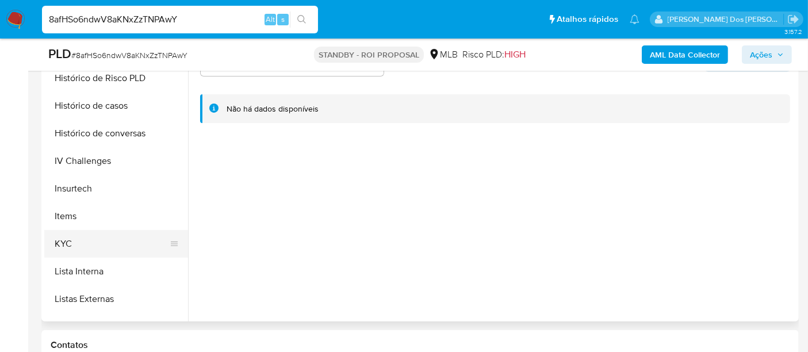
click at [70, 240] on button "KYC" at bounding box center [111, 244] width 135 height 28
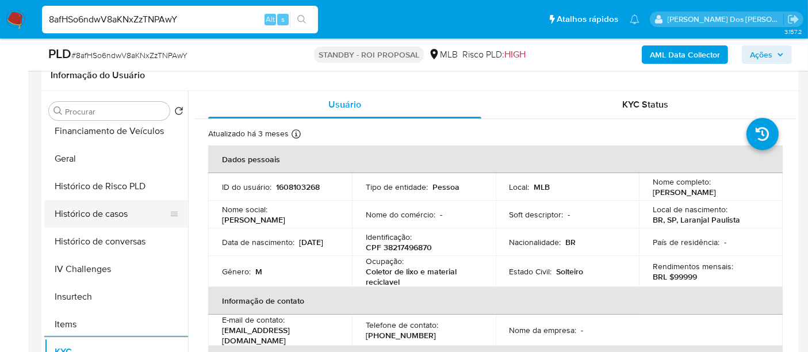
scroll to position [319, 0]
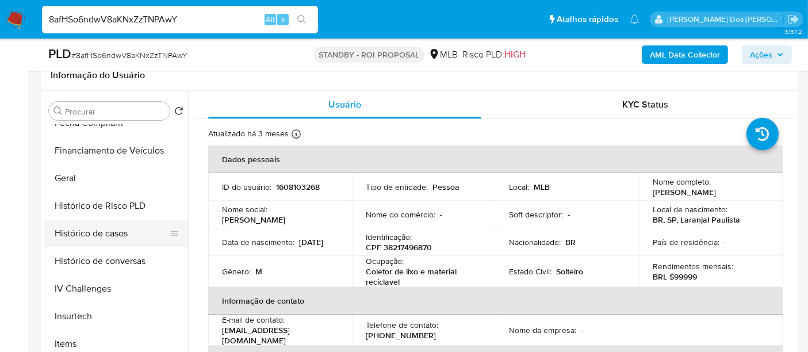
click at [91, 221] on button "Histórico de casos" at bounding box center [111, 234] width 135 height 28
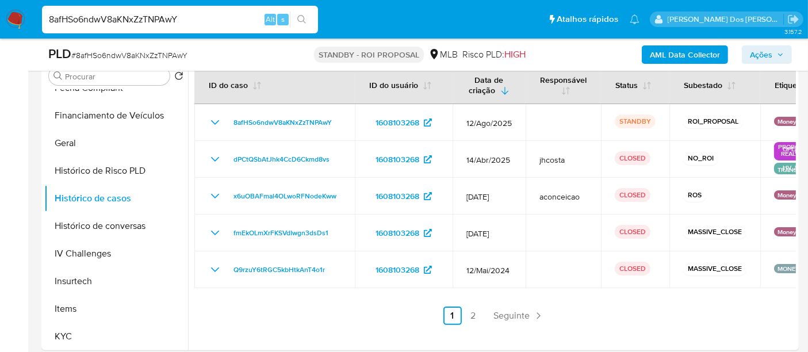
scroll to position [255, 0]
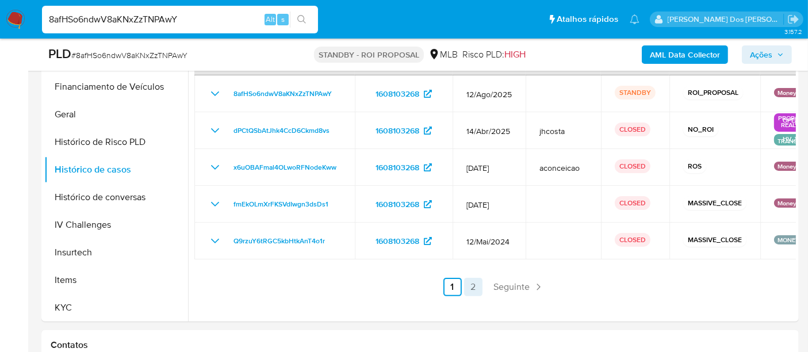
click at [471, 288] on link "2" at bounding box center [473, 287] width 18 height 18
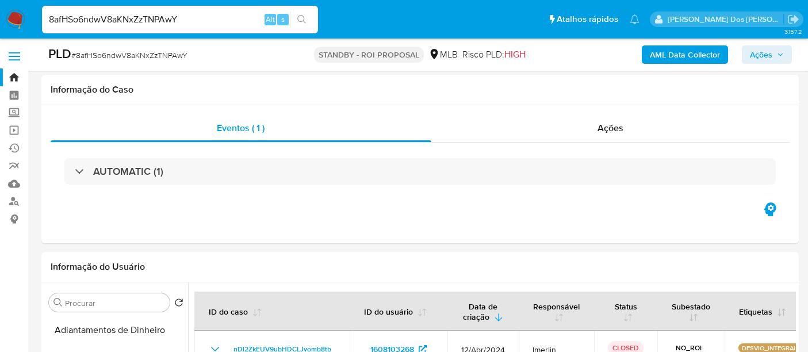
select select "10"
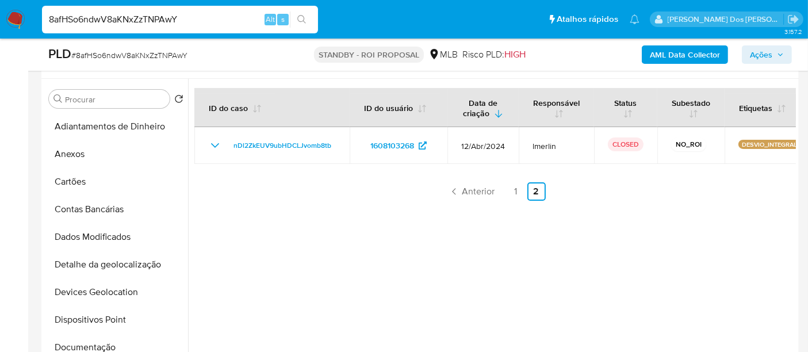
scroll to position [319, 0]
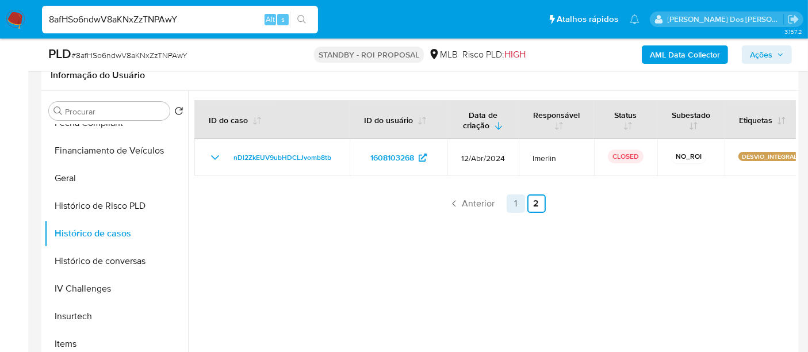
click at [510, 202] on link "1" at bounding box center [516, 203] width 18 height 18
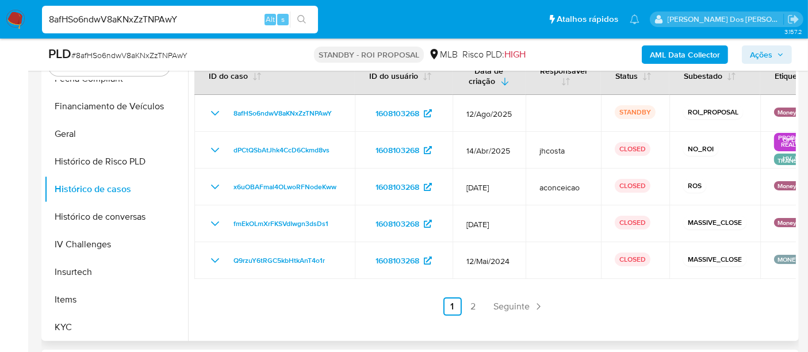
scroll to position [255, 0]
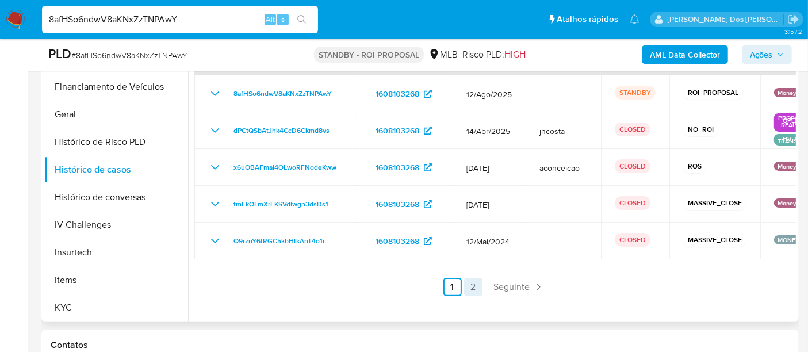
click at [472, 285] on link "2" at bounding box center [473, 287] width 18 height 18
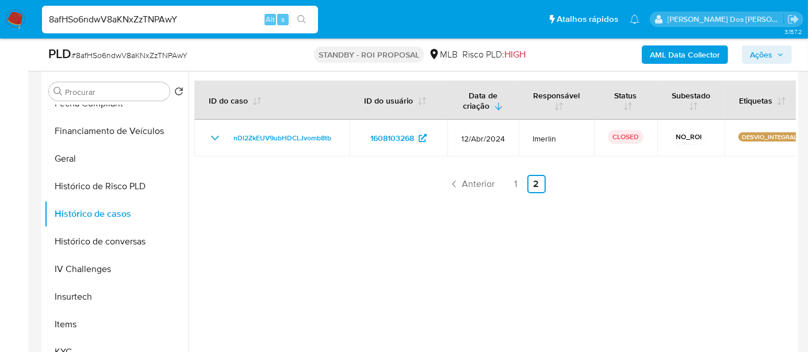
scroll to position [192, 0]
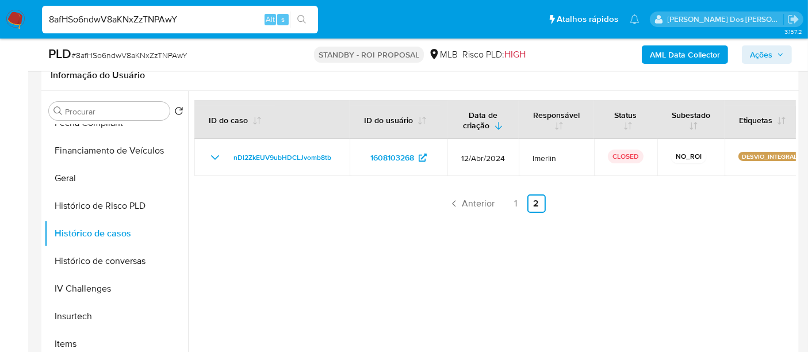
click at [514, 213] on div at bounding box center [492, 238] width 608 height 295
click at [513, 207] on link "1" at bounding box center [516, 203] width 18 height 18
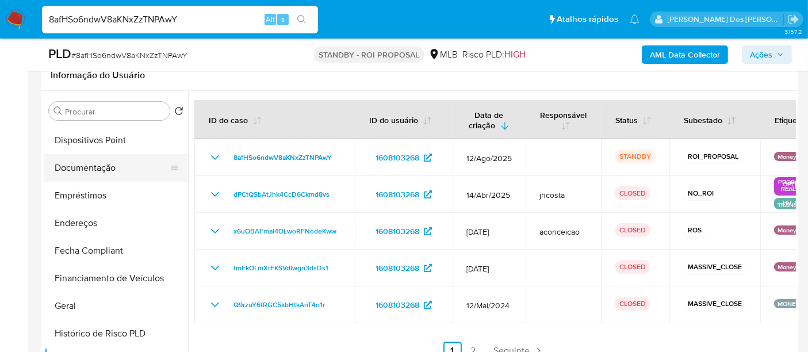
click at [106, 178] on button "Documentação" at bounding box center [111, 168] width 135 height 28
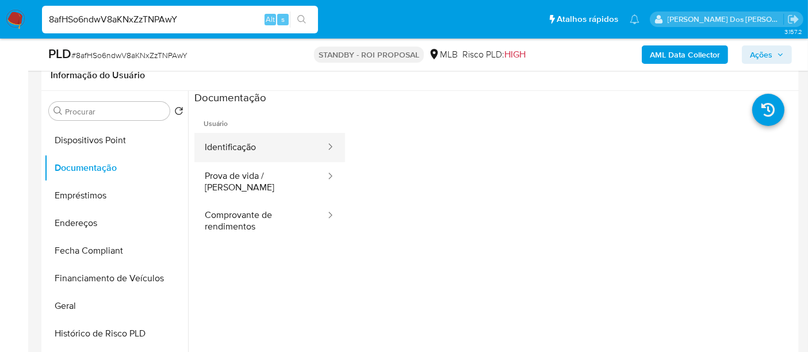
click at [223, 152] on button "Identificação" at bounding box center [260, 147] width 132 height 29
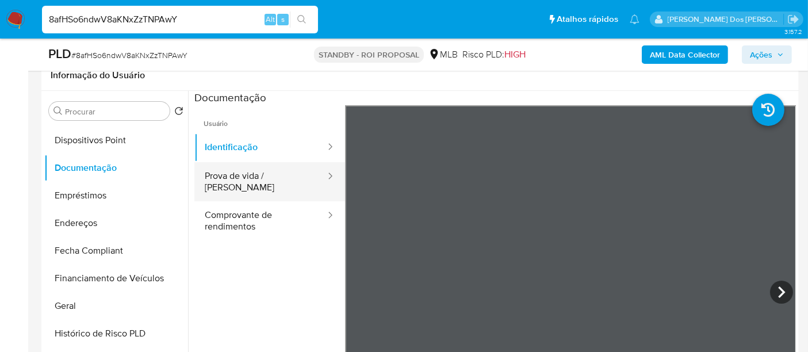
click at [278, 177] on button "Prova de vida / [PERSON_NAME]" at bounding box center [260, 181] width 132 height 39
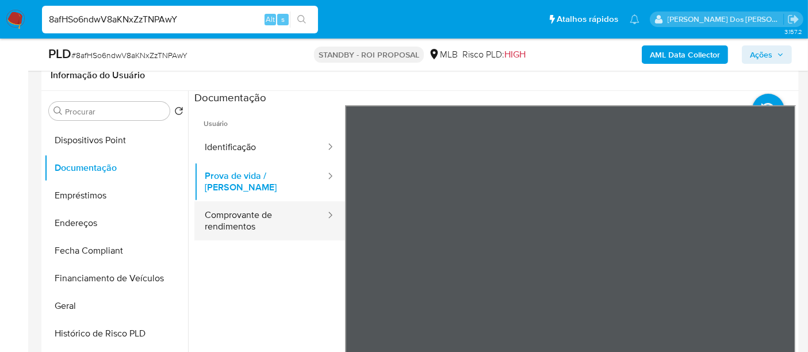
click at [248, 207] on button "Comprovante de rendimentos" at bounding box center [260, 220] width 132 height 39
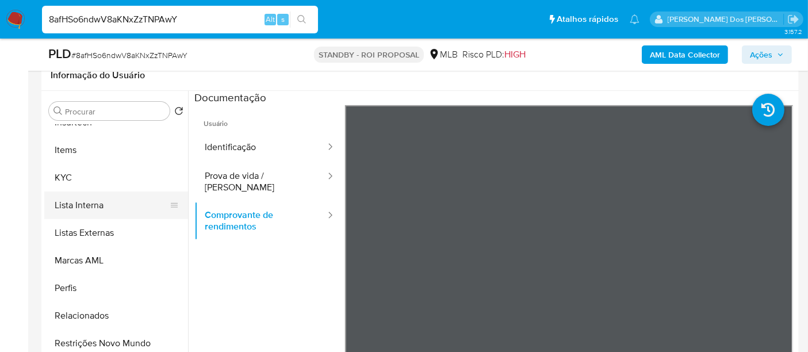
scroll to position [319, 0]
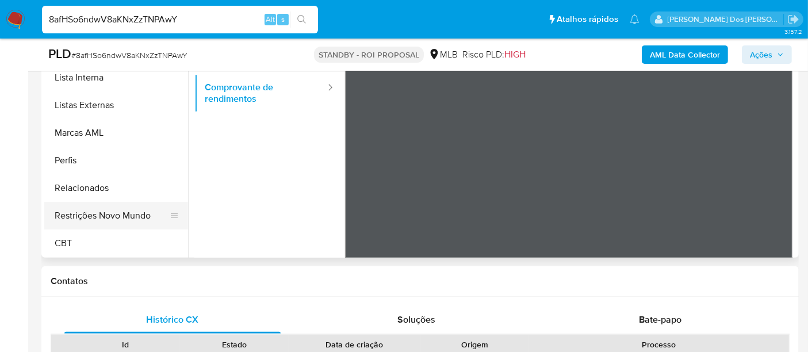
click at [117, 216] on button "Restrições Novo Mundo" at bounding box center [111, 216] width 135 height 28
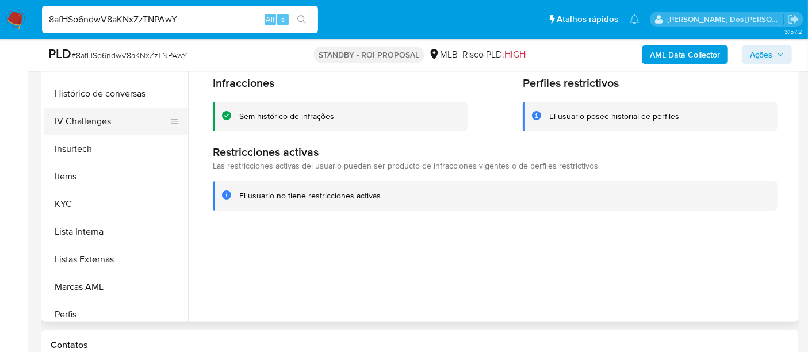
scroll to position [322, 0]
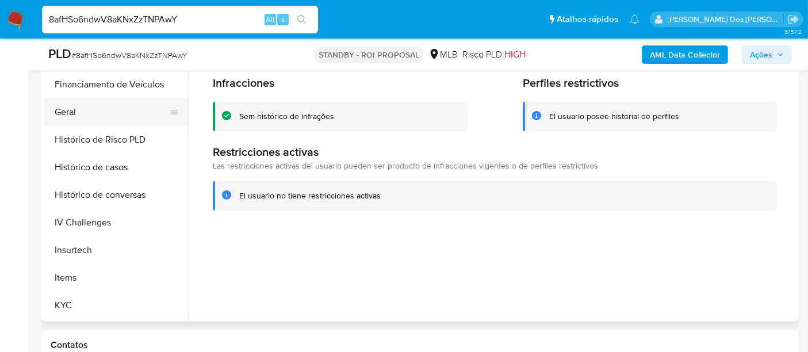
click at [67, 113] on button "Geral" at bounding box center [111, 112] width 135 height 28
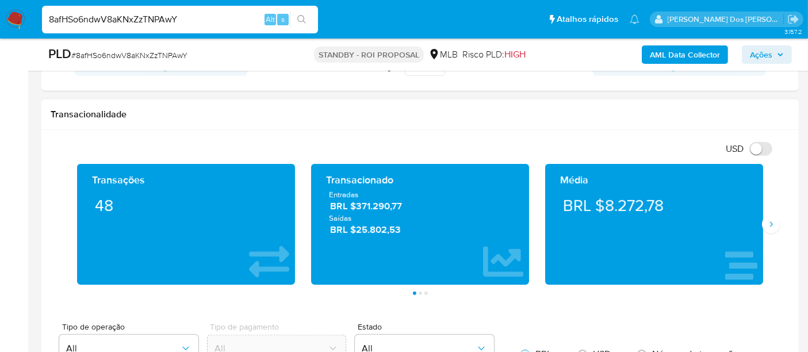
scroll to position [767, 0]
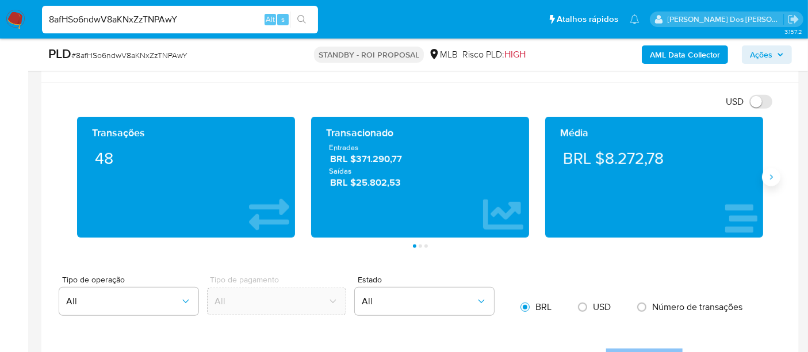
click at [767, 179] on icon "Siguiente" at bounding box center [771, 177] width 9 height 9
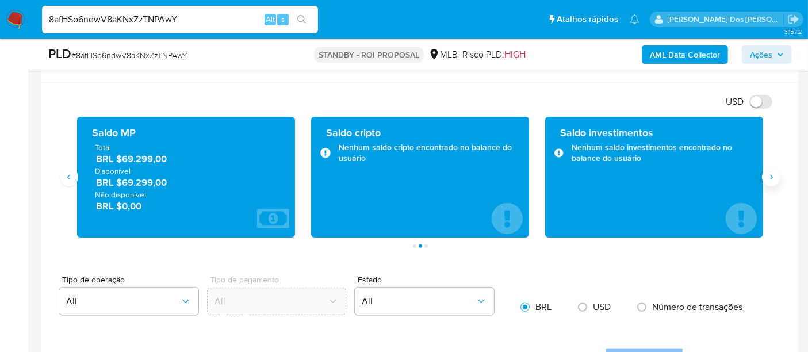
click at [764, 173] on button "Siguiente" at bounding box center [771, 177] width 18 height 18
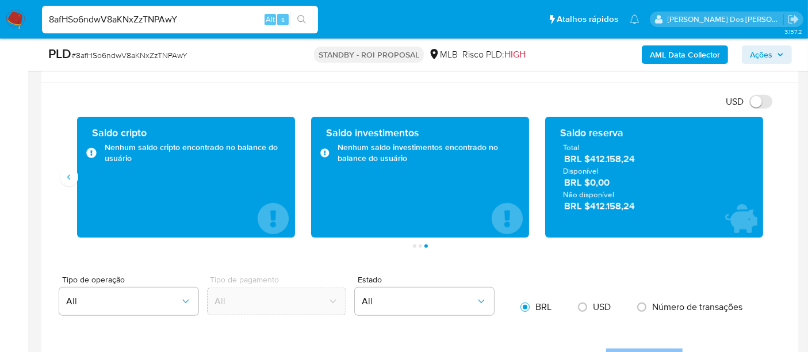
click at [169, 21] on input "8afHSo6ndwV8aKNxZzTNPAwY" at bounding box center [180, 19] width 276 height 15
paste input "DEWvouVYu1j9OemWm1ZX0t8V"
type input "DEWvouVYu1j9OemWm1ZX0t8V"
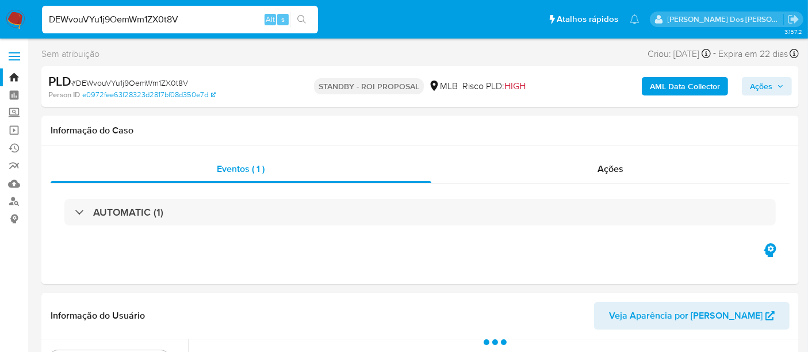
select select "10"
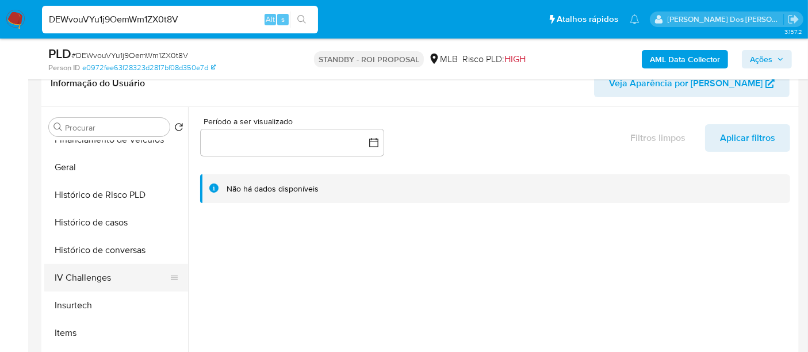
scroll to position [383, 0]
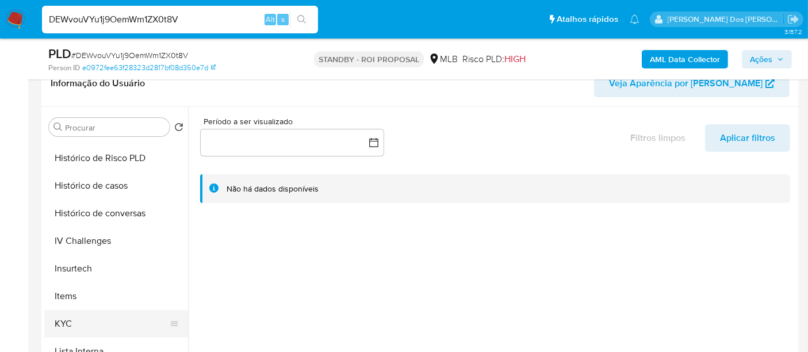
click at [63, 318] on button "KYC" at bounding box center [111, 324] width 135 height 28
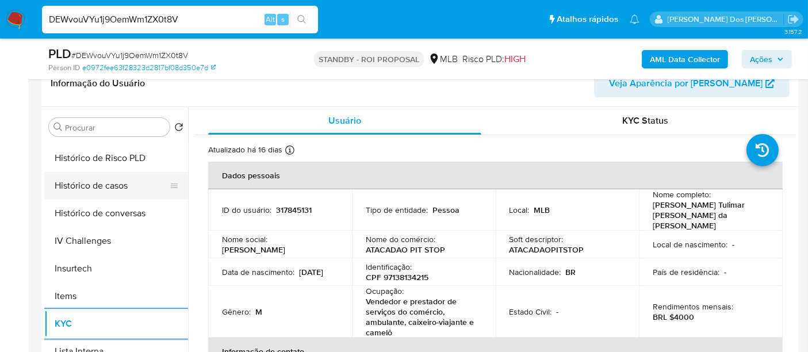
click at [114, 190] on button "Histórico de casos" at bounding box center [111, 186] width 135 height 28
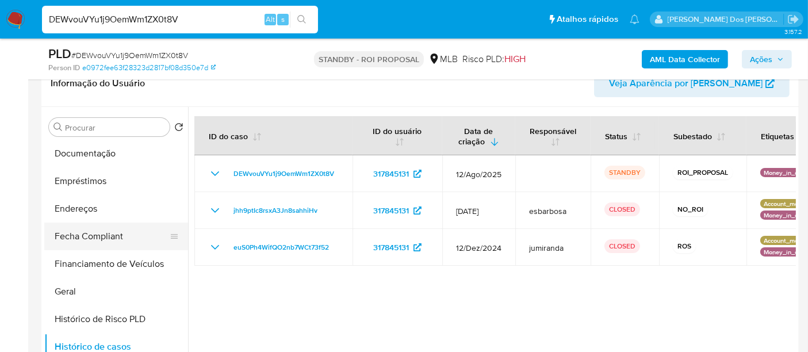
scroll to position [194, 0]
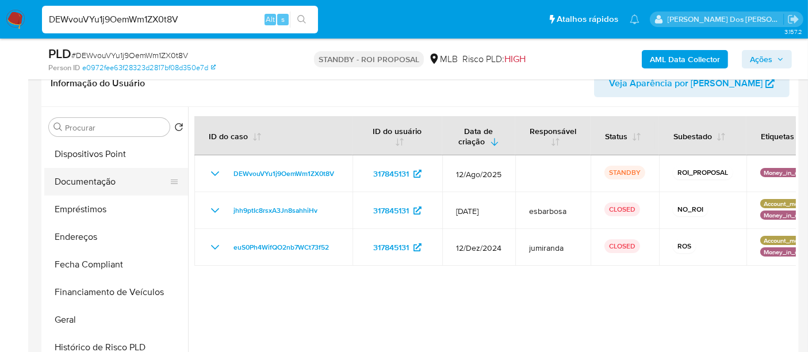
click at [97, 179] on button "Documentação" at bounding box center [111, 182] width 135 height 28
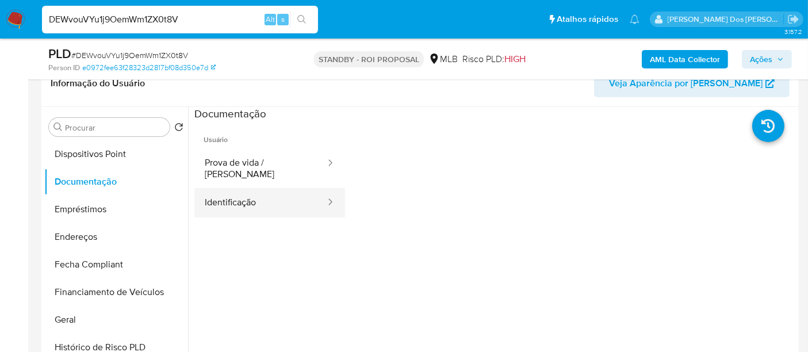
click at [236, 188] on button "Identificação" at bounding box center [260, 202] width 132 height 29
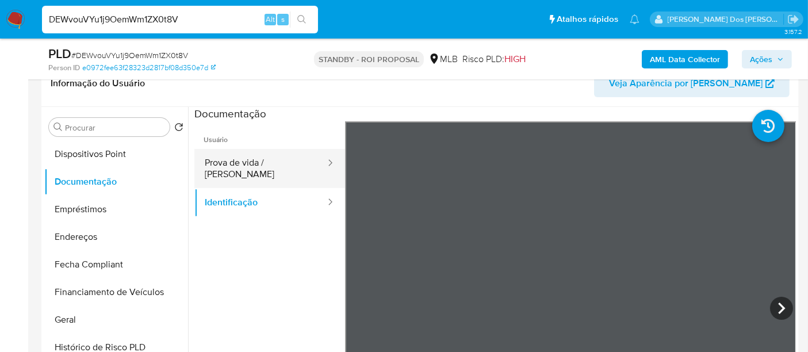
click at [253, 158] on button "Prova de vida / [PERSON_NAME]" at bounding box center [260, 168] width 132 height 39
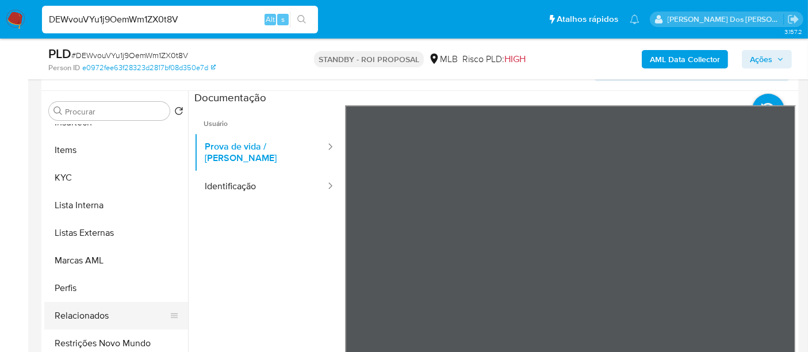
scroll to position [255, 0]
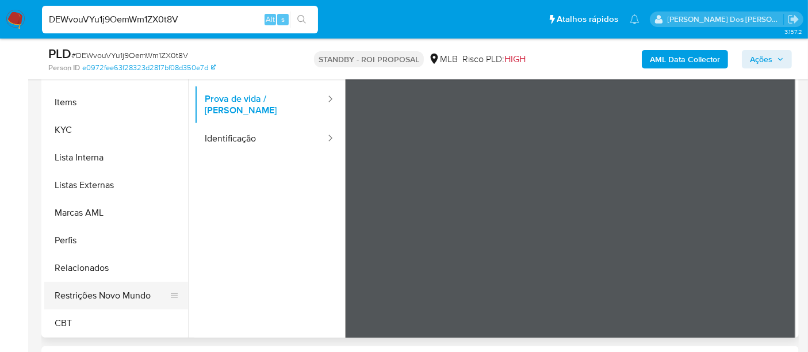
click at [123, 295] on button "Restrições Novo Mundo" at bounding box center [111, 296] width 135 height 28
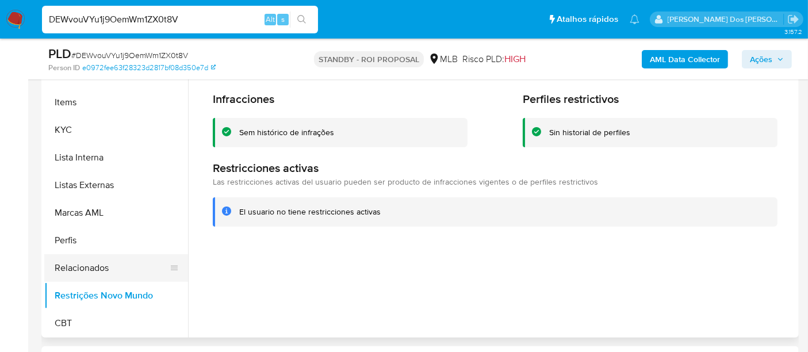
scroll to position [322, 0]
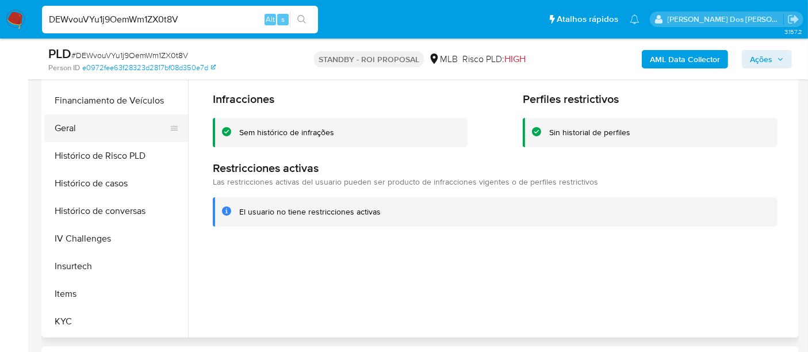
click at [68, 132] on button "Geral" at bounding box center [111, 128] width 135 height 28
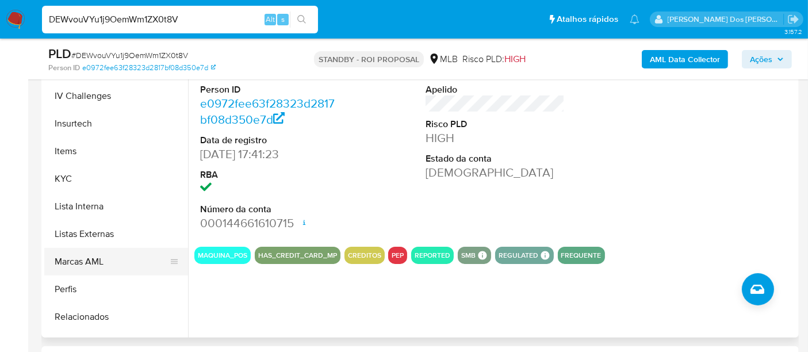
scroll to position [513, 0]
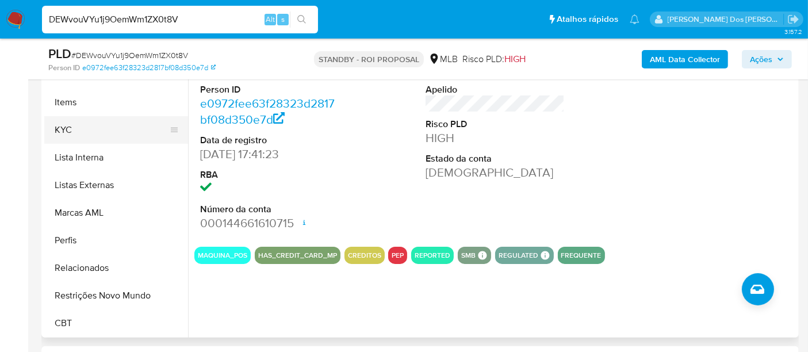
click at [66, 133] on button "KYC" at bounding box center [111, 130] width 135 height 28
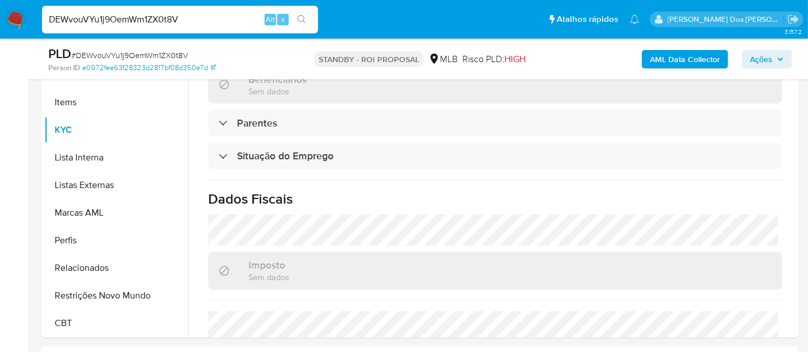
scroll to position [550, 0]
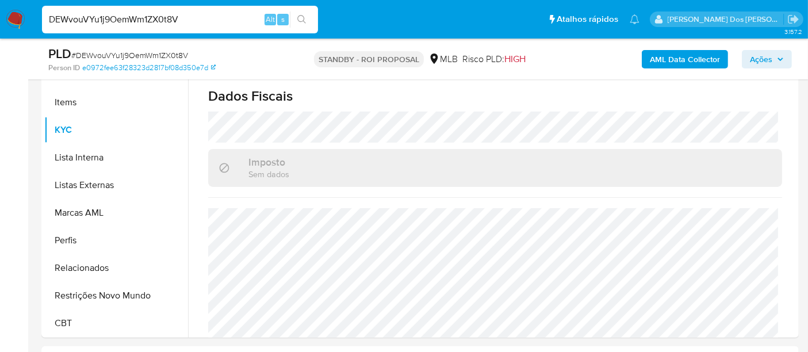
click at [154, 18] on input "DEWvouVYu1j9OemWm1ZX0t8V" at bounding box center [180, 19] width 276 height 15
paste input "hNqSqO55GMK6B2vdHI2qiqGw"
type input "hNqSqO55GMK6B2vdHI2qiqGw"
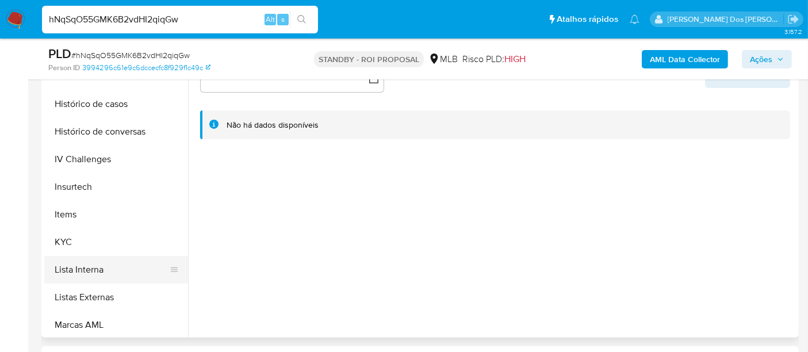
scroll to position [447, 0]
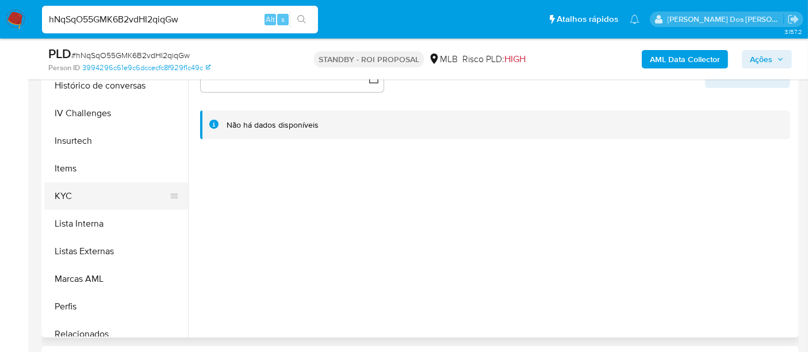
select select "10"
click at [66, 195] on button "KYC" at bounding box center [111, 196] width 135 height 28
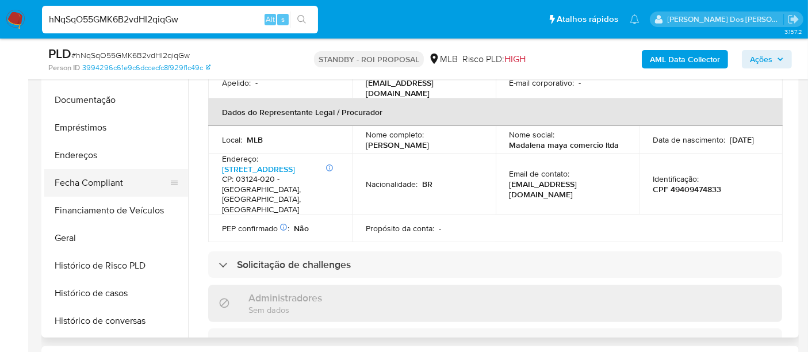
scroll to position [192, 0]
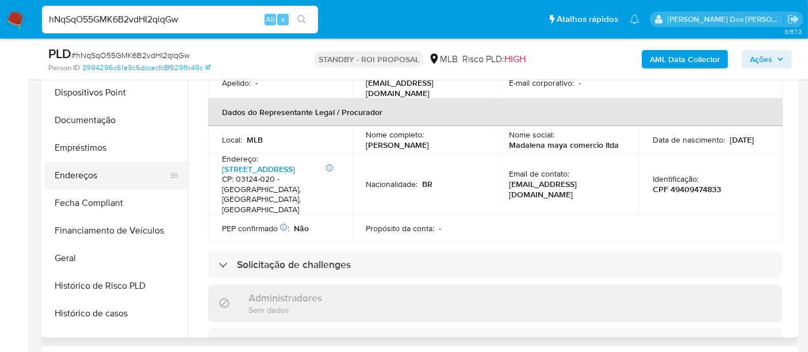
click at [83, 170] on button "Endereços" at bounding box center [111, 176] width 135 height 28
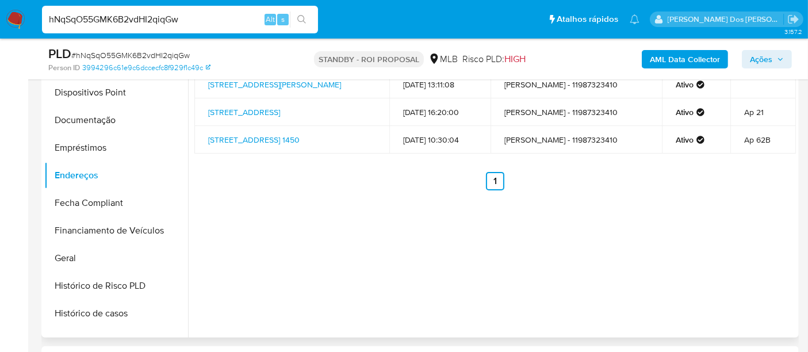
scroll to position [128, 0]
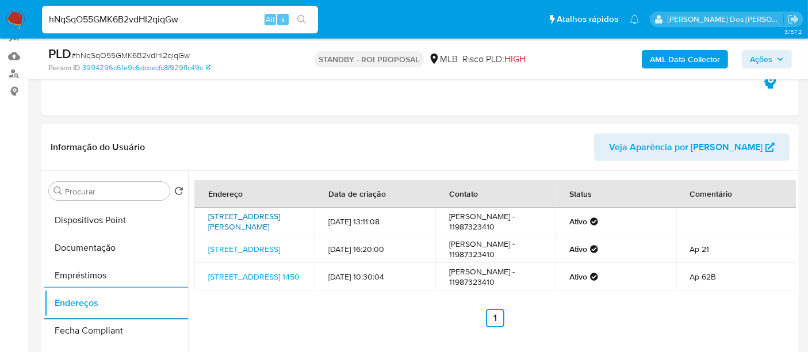
click at [244, 224] on link "Rua Doutor Ricardo Gonçalves 150, São Paulo, São Paulo, 03012040, Brasil 150" at bounding box center [244, 222] width 72 height 22
click at [132, 22] on input "hNqSqO55GMK6B2vdHI2qiqGw" at bounding box center [180, 19] width 276 height 15
paste input "Wxl267uWyHG6HtCMxZg9k30l"
type input "Wxl267uWyHG6HtCMxZg9k30l"
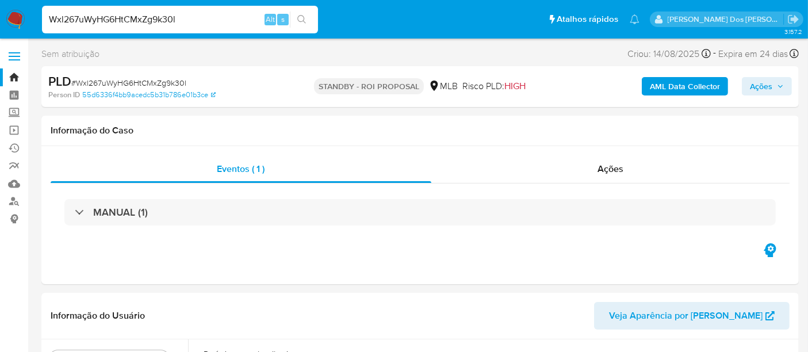
select select "10"
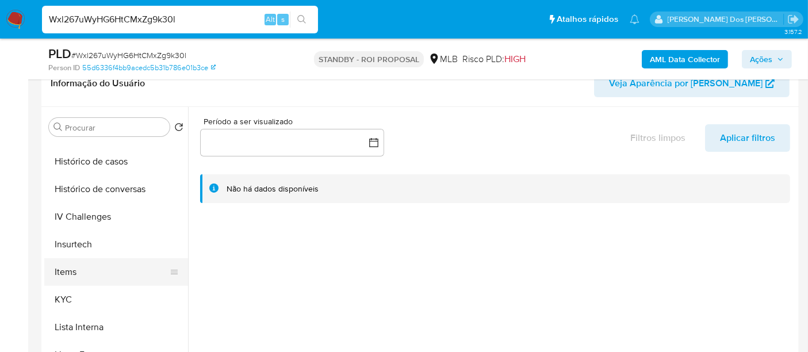
scroll to position [447, 0]
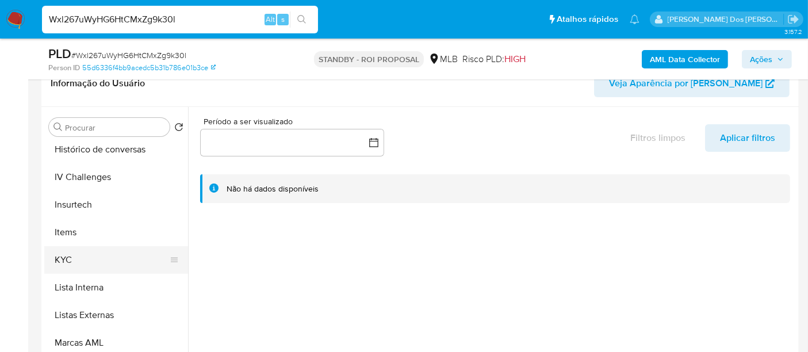
click at [64, 250] on button "KYC" at bounding box center [111, 260] width 135 height 28
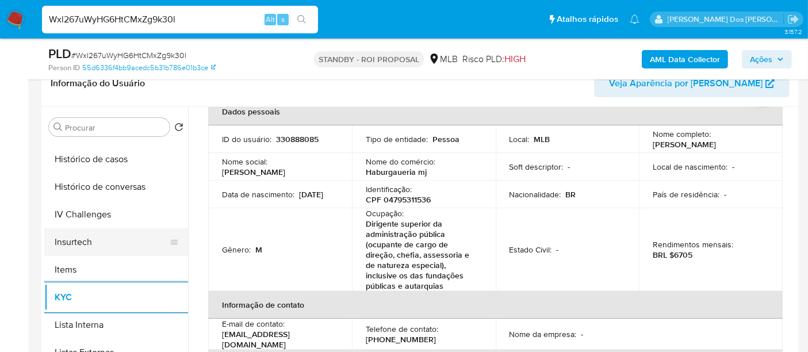
scroll to position [383, 0]
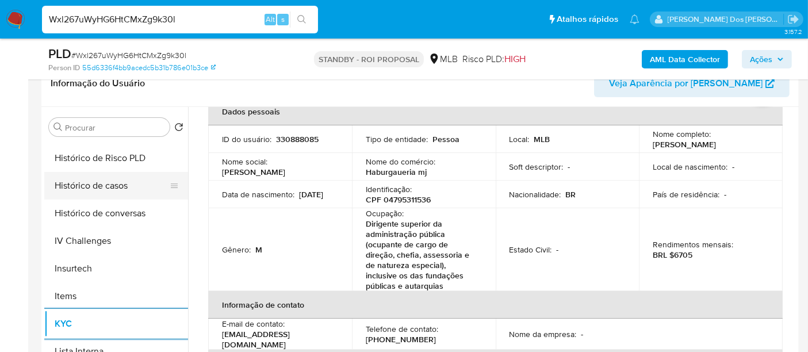
click at [104, 191] on button "Histórico de casos" at bounding box center [111, 186] width 135 height 28
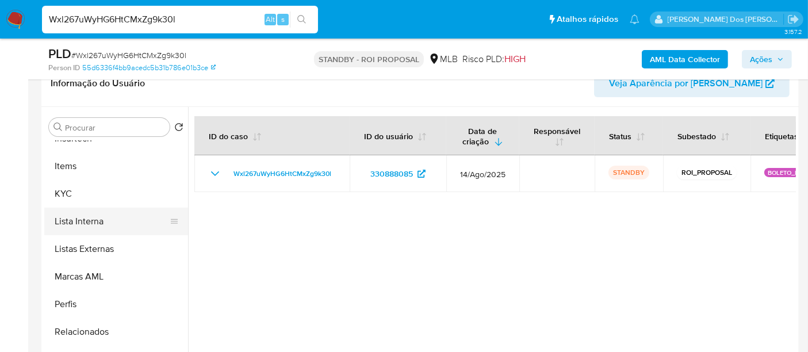
scroll to position [449, 0]
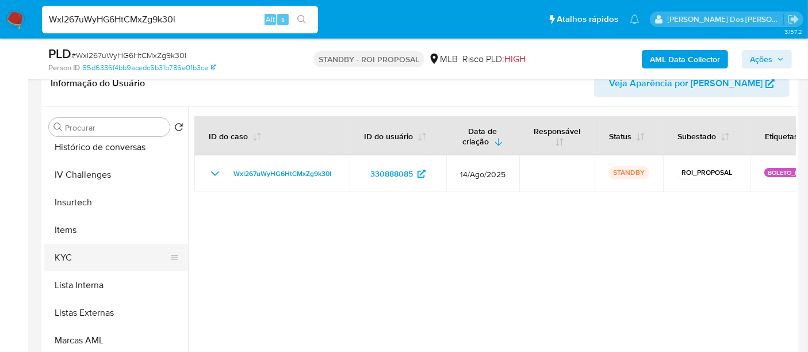
click at [64, 250] on button "KYC" at bounding box center [111, 258] width 135 height 28
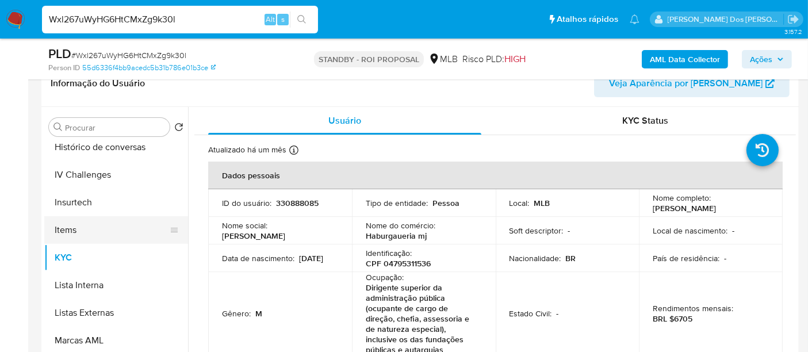
scroll to position [385, 0]
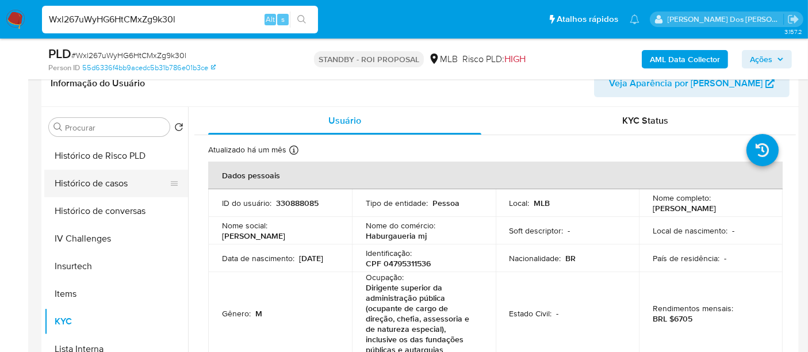
click at [94, 188] on button "Histórico de casos" at bounding box center [111, 184] width 135 height 28
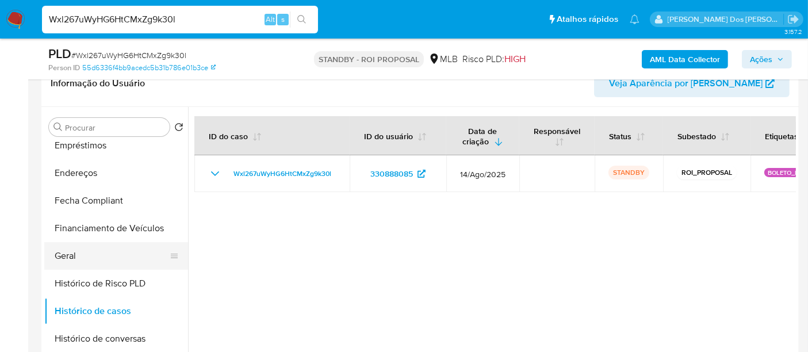
scroll to position [129, 0]
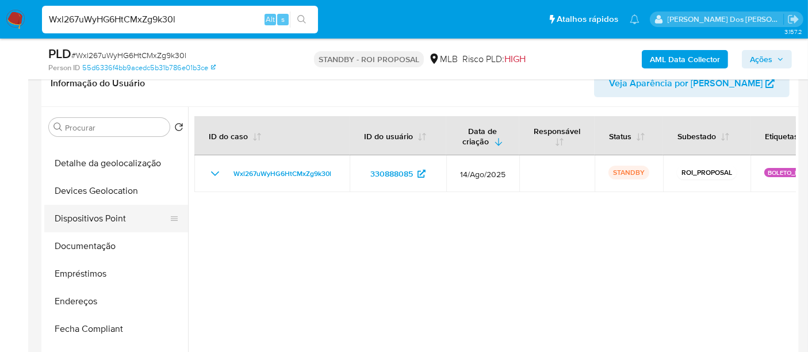
click at [105, 215] on button "Dispositivos Point" at bounding box center [111, 219] width 135 height 28
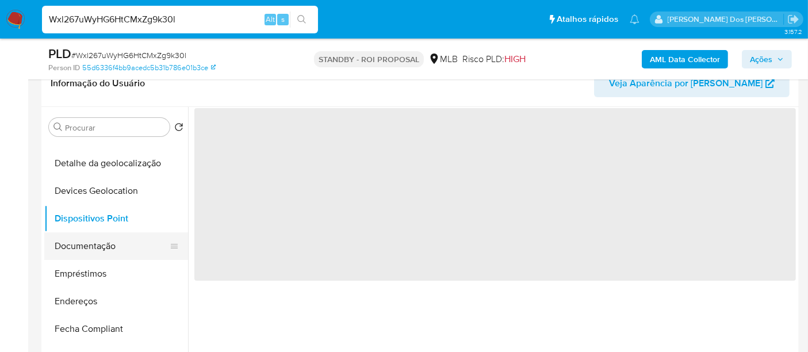
click at [100, 239] on button "Documentação" at bounding box center [111, 246] width 135 height 28
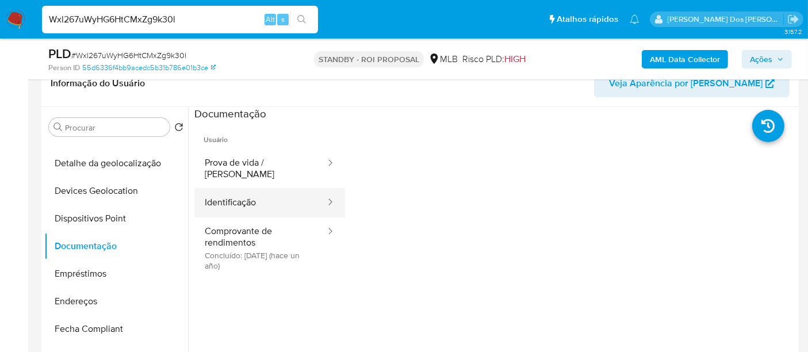
click at [242, 188] on button "Identificação" at bounding box center [260, 202] width 132 height 29
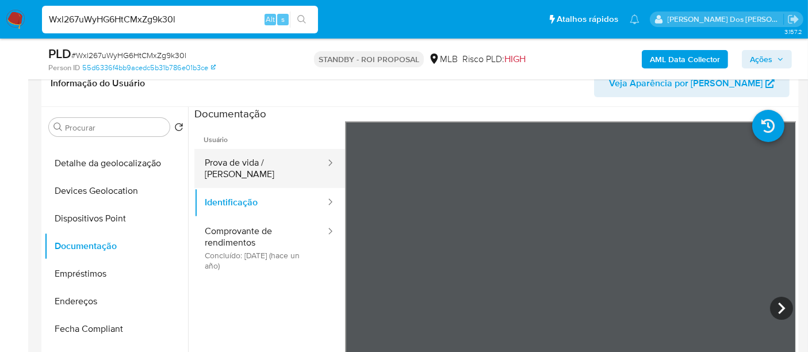
click at [280, 163] on button "Prova de vida / [PERSON_NAME]" at bounding box center [260, 168] width 132 height 39
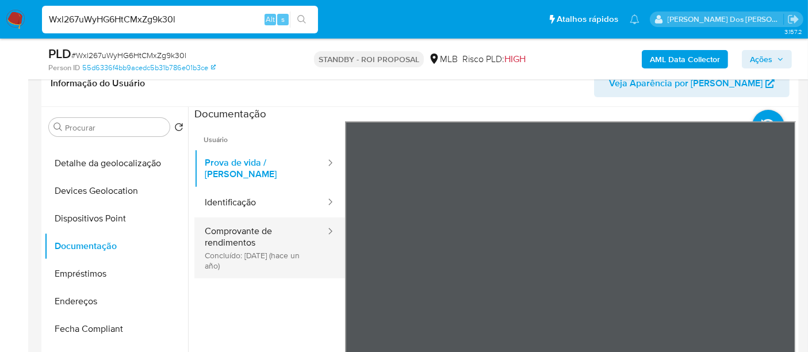
click at [239, 234] on button "Comprovante de rendimentos Concluído: 01/07/2024 (hace un año)" at bounding box center [260, 247] width 132 height 61
